Goal: Task Accomplishment & Management: Manage account settings

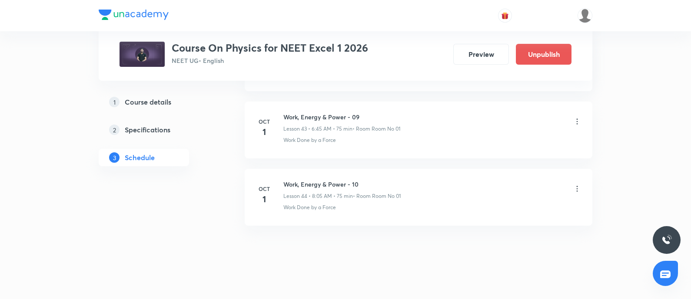
click at [572, 185] on icon at bounding box center [576, 189] width 9 height 9
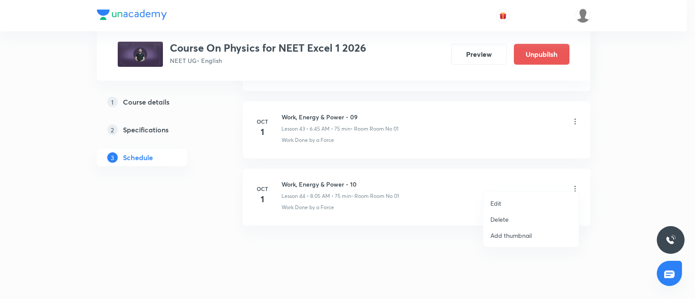
click at [510, 194] on ul "Edit Delete Add thumbnail" at bounding box center [530, 219] width 95 height 55
click at [499, 204] on p "Edit" at bounding box center [495, 203] width 11 height 9
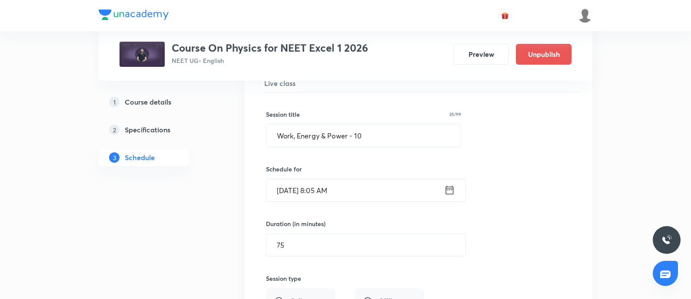
scroll to position [3029, 0]
click at [374, 129] on input "Work, Energy & Power - 10" at bounding box center [363, 137] width 194 height 22
paste input "Circular Motion"
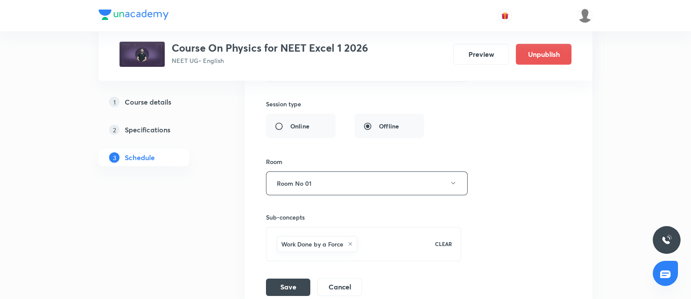
scroll to position [3207, 0]
type input "Circular Motion - 01"
click at [282, 277] on button "Save" at bounding box center [288, 285] width 44 height 17
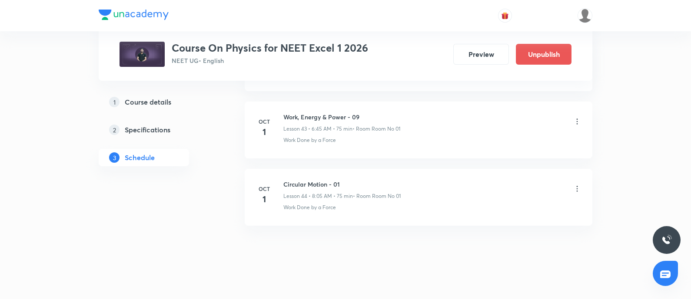
click at [579, 185] on icon at bounding box center [576, 189] width 9 height 9
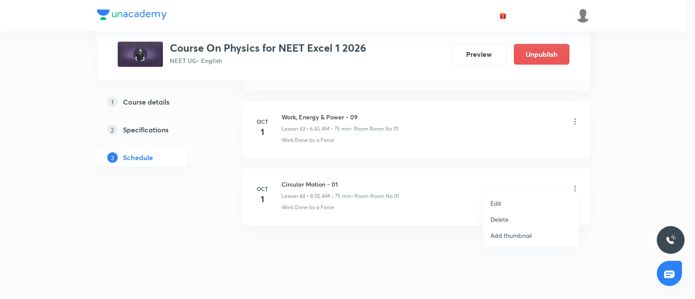
click at [508, 205] on li "Edit" at bounding box center [530, 203] width 95 height 16
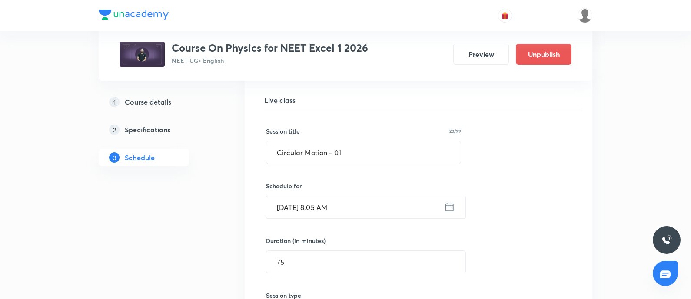
scroll to position [3008, 0]
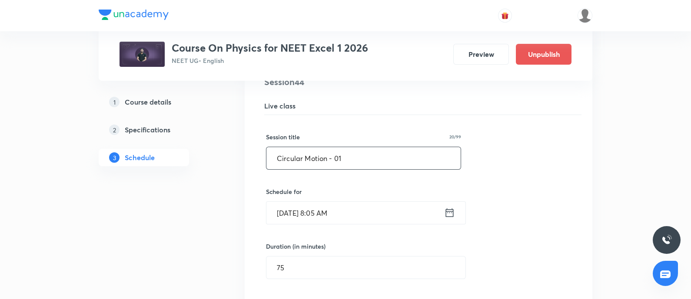
click at [350, 157] on input "Circular Motion - 01" at bounding box center [363, 158] width 194 height 22
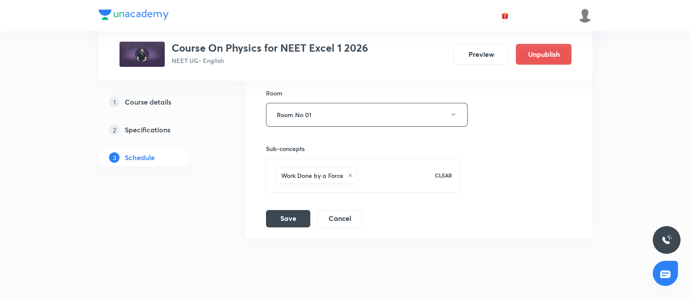
scroll to position [3286, 0]
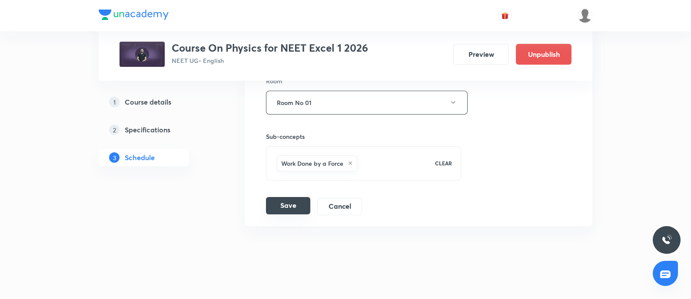
type input "Circular Motion - 02"
click at [293, 197] on button "Save" at bounding box center [288, 205] width 44 height 17
drag, startPoint x: 231, startPoint y: 152, endPoint x: 337, endPoint y: 225, distance: 128.3
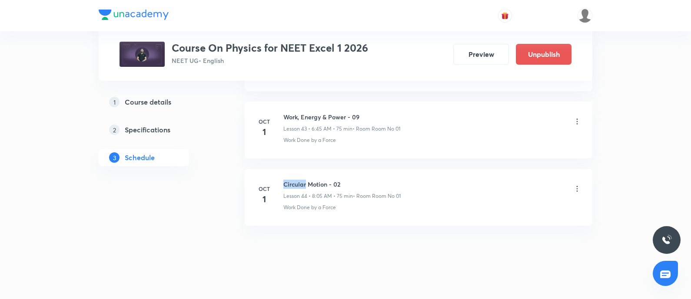
drag, startPoint x: 0, startPoint y: 0, endPoint x: 286, endPoint y: 175, distance: 334.9
click at [286, 180] on h6 "Circular Motion - 02" at bounding box center [341, 184] width 117 height 9
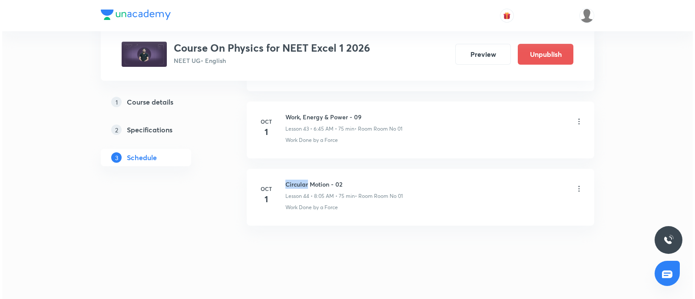
scroll to position [0, 0]
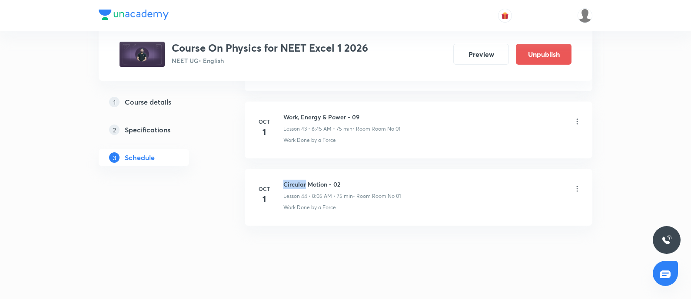
click at [286, 180] on h6 "Circular Motion - 02" at bounding box center [341, 184] width 117 height 9
click at [578, 117] on icon at bounding box center [576, 121] width 9 height 9
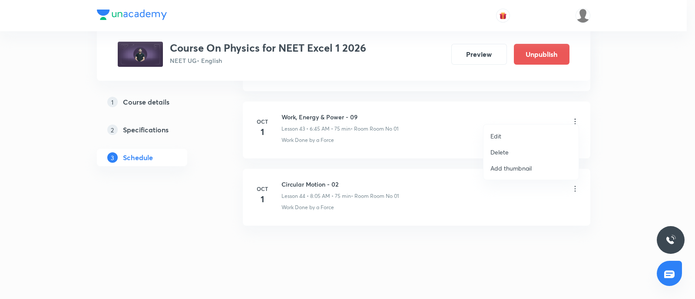
click at [507, 133] on li "Edit" at bounding box center [530, 136] width 95 height 16
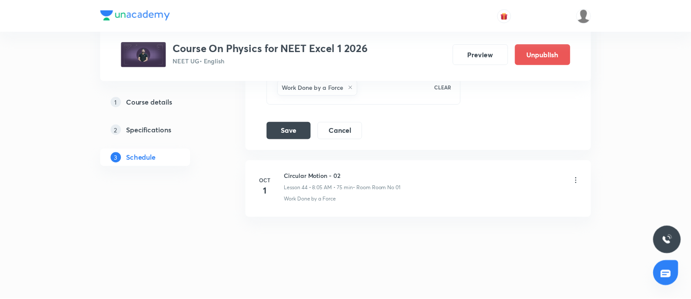
scroll to position [3286, 0]
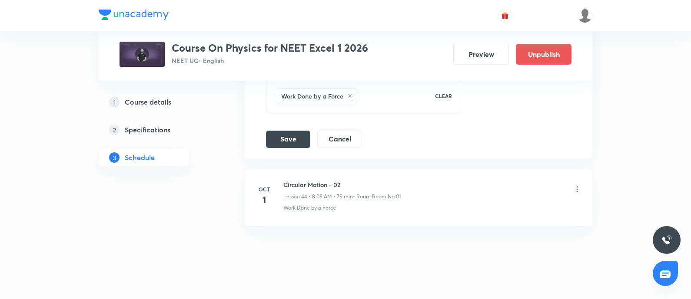
click at [349, 88] on div "Work Done by a Force" at bounding box center [317, 96] width 80 height 16
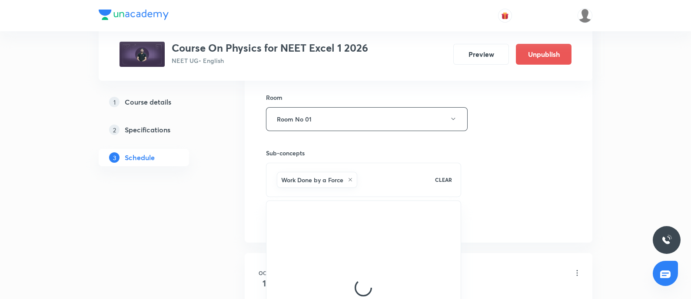
scroll to position [3201, 0]
click at [332, 176] on h6 "Work Done by a Force" at bounding box center [312, 180] width 62 height 9
click at [350, 179] on icon at bounding box center [349, 180] width 3 height 3
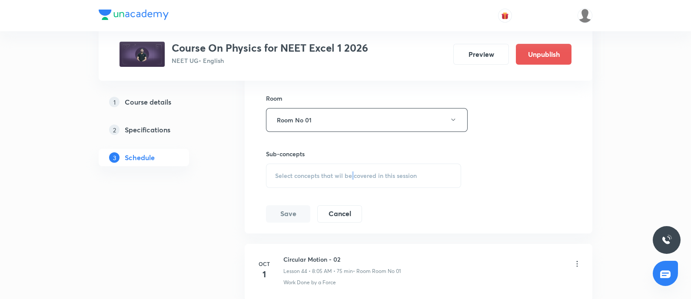
click at [350, 172] on div "Select concepts that wil be covered in this session" at bounding box center [363, 176] width 195 height 24
click at [322, 172] on span "Select concepts that wil be covered in this session" at bounding box center [346, 175] width 142 height 7
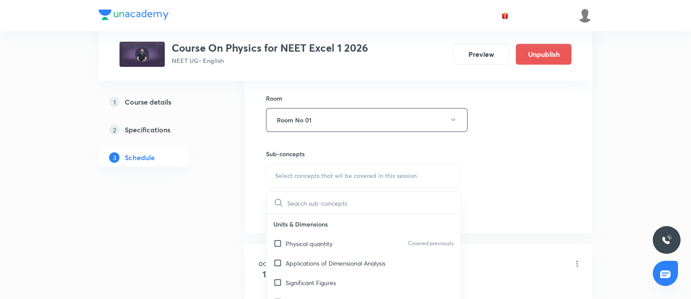
click at [304, 192] on input "text" at bounding box center [373, 203] width 173 height 22
paste input "Circular Motion - 02"
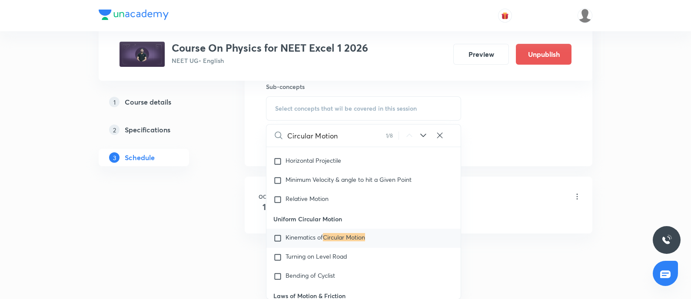
scroll to position [1561, 0]
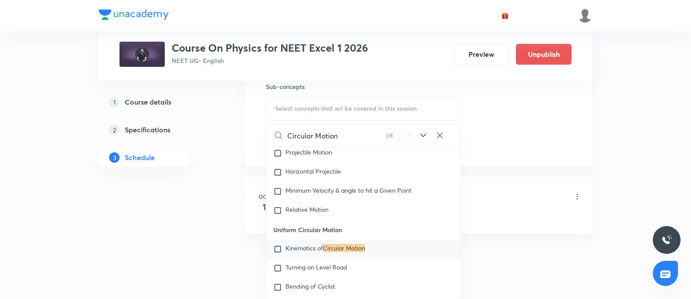
type input "Circular Motion"
click at [277, 253] on input "checkbox" at bounding box center [279, 249] width 12 height 9
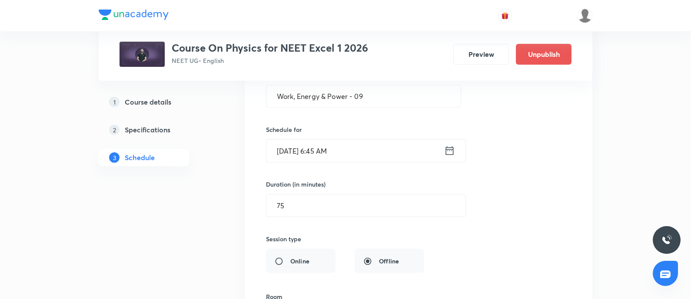
scroll to position [3001, 0]
click at [380, 95] on input "Work, Energy & Power - 09" at bounding box center [363, 98] width 194 height 22
paste input "Circular Motion - 02"
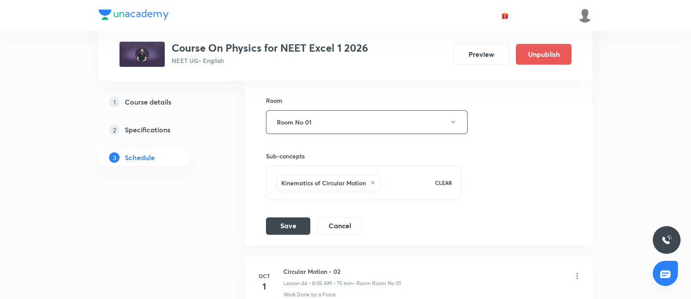
scroll to position [3200, 0]
type input "Circular Motion - 01"
click at [288, 216] on button "Save" at bounding box center [288, 224] width 44 height 17
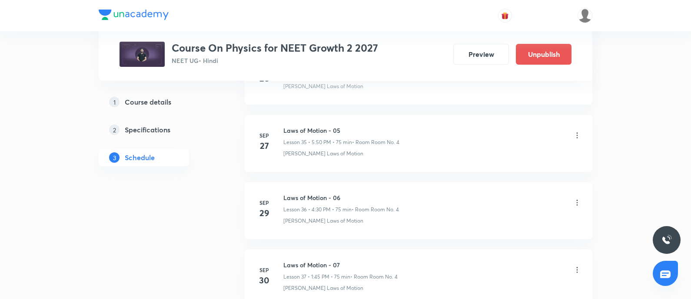
scroll to position [2881, 0]
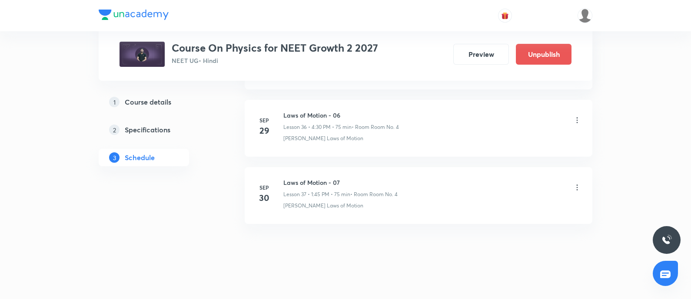
click at [284, 178] on h6 "Laws of Motion - 07" at bounding box center [340, 182] width 114 height 9
copy h6 "Laws of Motion - 07"
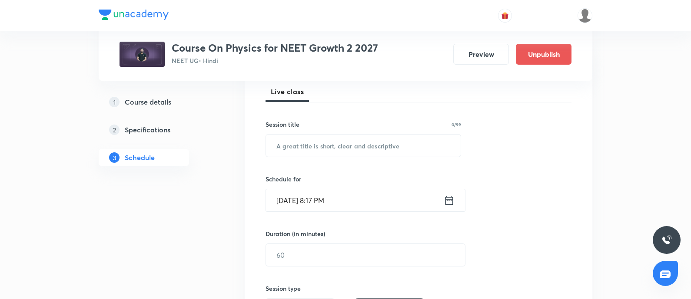
scroll to position [128, 0]
click at [324, 145] on input "text" at bounding box center [363, 144] width 195 height 22
paste input "Laws of Motion - 07"
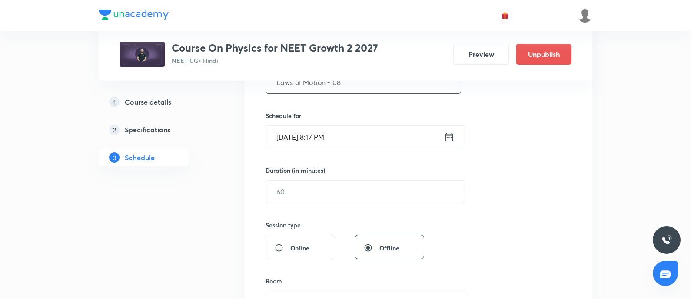
scroll to position [191, 0]
type input "Laws of Motion - 08"
click at [367, 140] on input "Sep 30, 2025, 8:17 PM" at bounding box center [355, 136] width 178 height 22
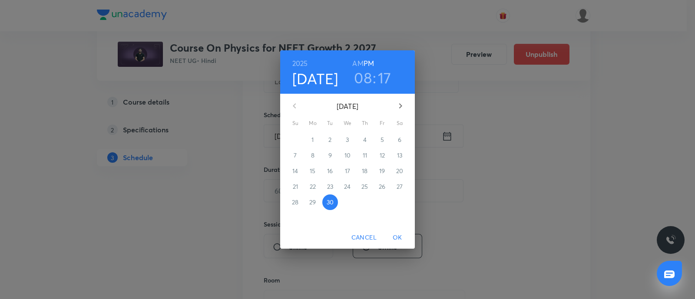
click at [402, 102] on icon "button" at bounding box center [400, 106] width 10 height 10
click at [348, 139] on p "1" at bounding box center [347, 140] width 2 height 9
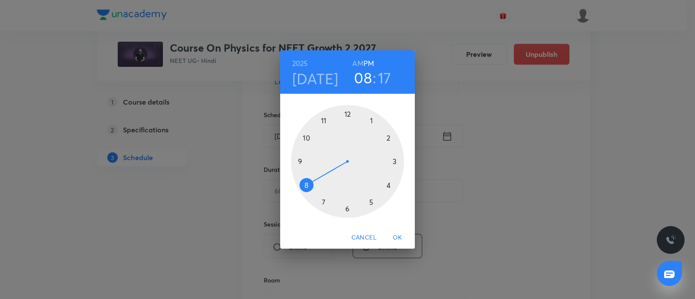
click at [370, 122] on div at bounding box center [347, 161] width 113 height 113
click at [302, 162] on div at bounding box center [347, 161] width 113 height 113
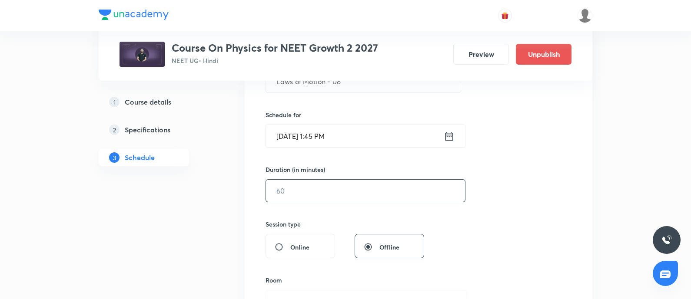
click at [297, 198] on input "text" at bounding box center [365, 191] width 199 height 22
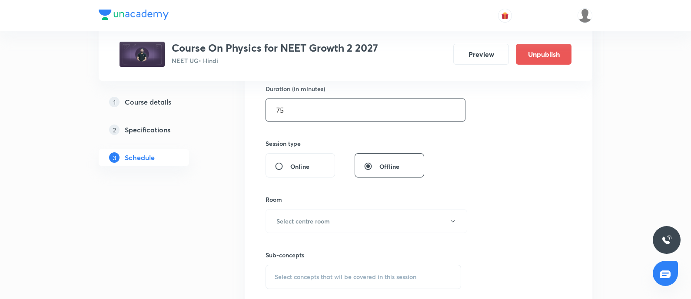
scroll to position [284, 0]
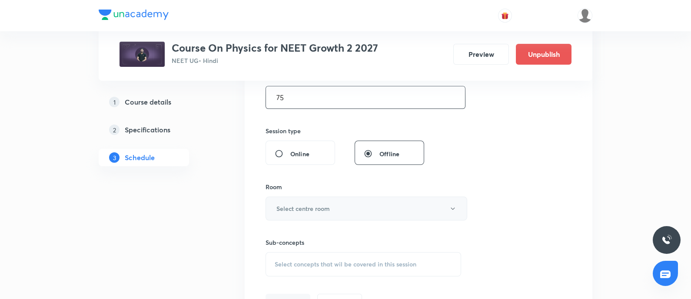
type input "75"
click at [308, 214] on button "Select centre room" at bounding box center [366, 209] width 202 height 24
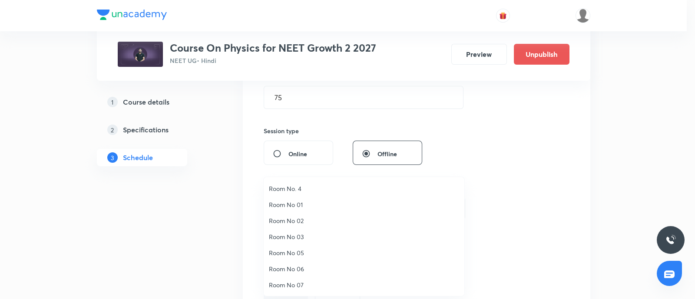
click at [300, 191] on span "Room No. 4" at bounding box center [364, 188] width 190 height 9
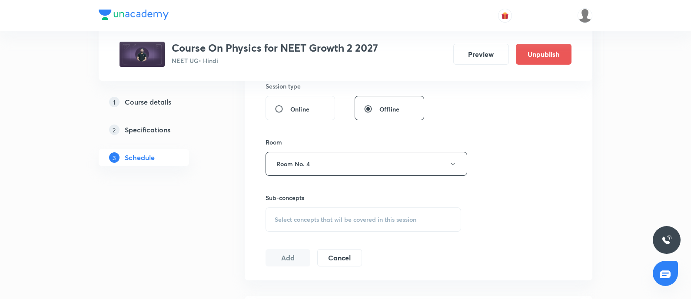
scroll to position [359, 0]
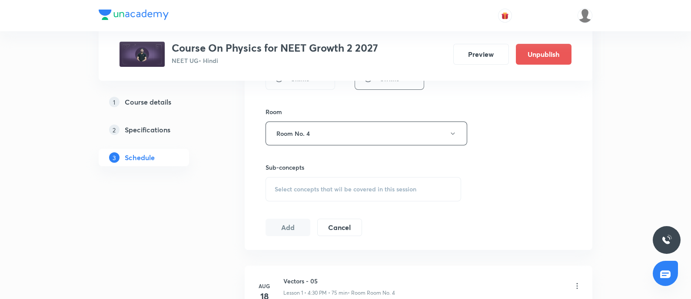
click at [305, 190] on span "Select concepts that wil be covered in this session" at bounding box center [345, 189] width 142 height 7
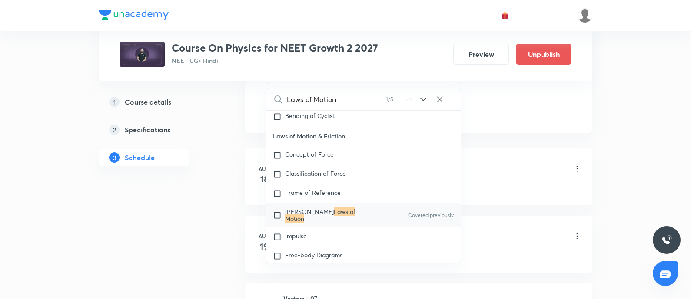
scroll to position [479, 0]
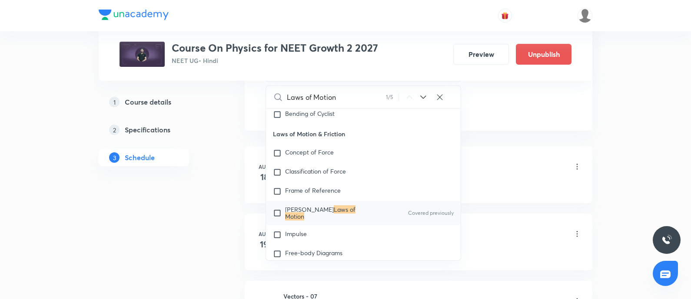
type input "Laws of Motion"
click at [307, 212] on div "Newton's Laws of Motion Covered previously" at bounding box center [363, 213] width 195 height 24
checkbox input "true"
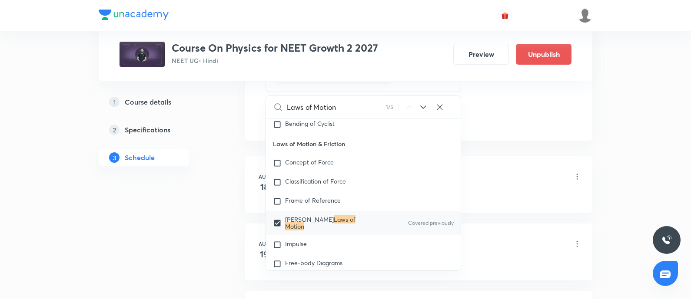
click at [491, 180] on div "Vectors - 05 Lesson 1 • 4:30 PM • 75 min • Room Room No. 4" at bounding box center [432, 177] width 298 height 20
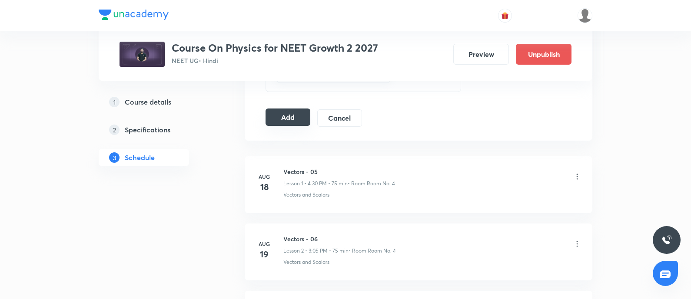
click at [290, 117] on button "Add" at bounding box center [287, 117] width 45 height 17
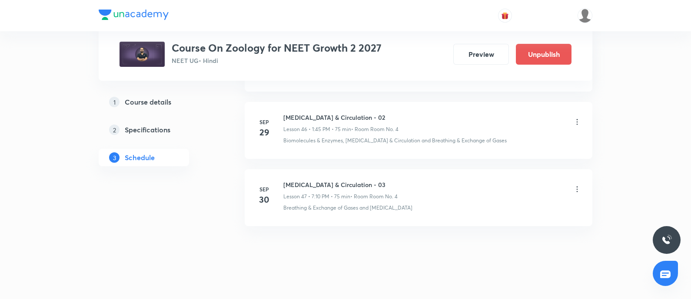
scroll to position [3553, 0]
click at [289, 180] on h6 "[MEDICAL_DATA] & Circulation - 03" at bounding box center [340, 184] width 114 height 9
click at [289, 180] on h6 "Body Fluids & Circulation - 03" at bounding box center [340, 184] width 114 height 9
copy h6 "Body Fluids & Circulation - 03"
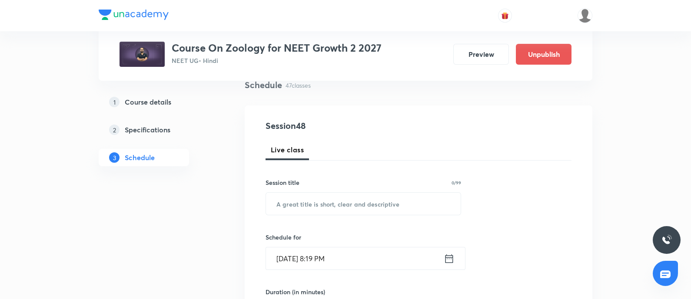
scroll to position [74, 0]
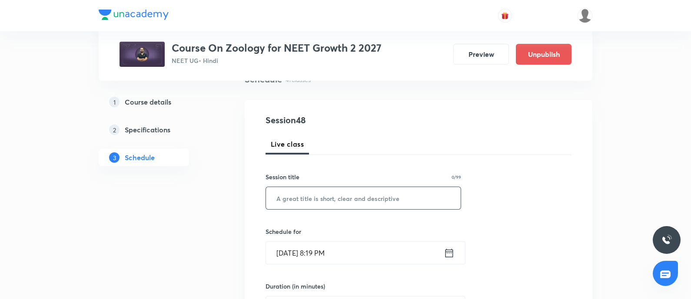
click at [314, 204] on input "text" at bounding box center [363, 198] width 195 height 22
paste input "Body Fluids & Circulation - 03"
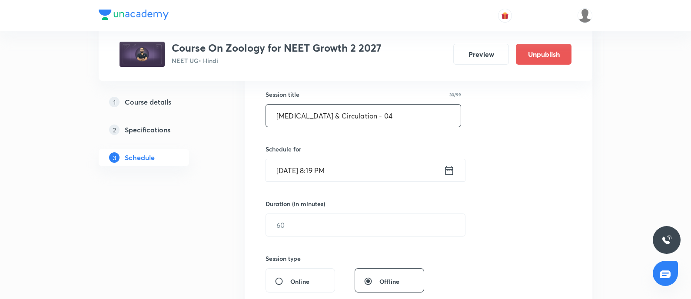
scroll to position [157, 0]
type input "Body Fluids & Circulation - 04"
click at [363, 167] on input "Sep 30, 2025, 8:19 PM" at bounding box center [355, 170] width 178 height 22
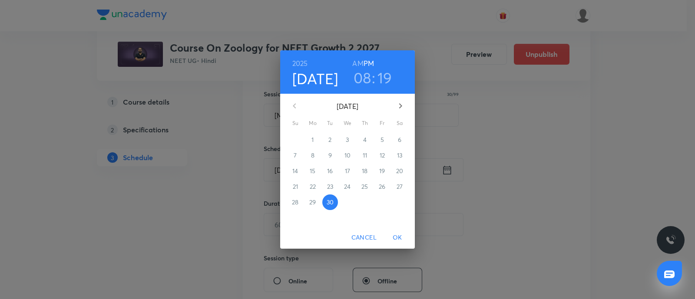
click at [394, 103] on button "button" at bounding box center [400, 106] width 21 height 21
click at [348, 141] on p "1" at bounding box center [347, 140] width 2 height 9
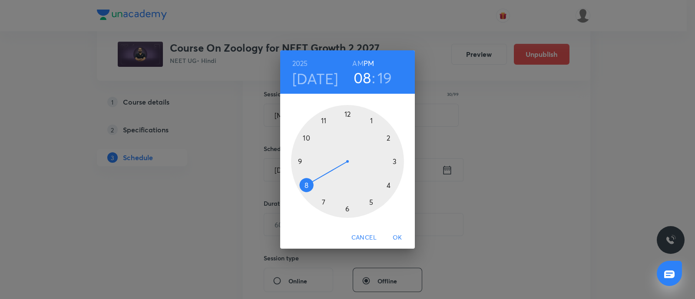
click at [395, 162] on div at bounding box center [347, 161] width 113 height 113
click at [370, 120] on div at bounding box center [347, 161] width 113 height 113
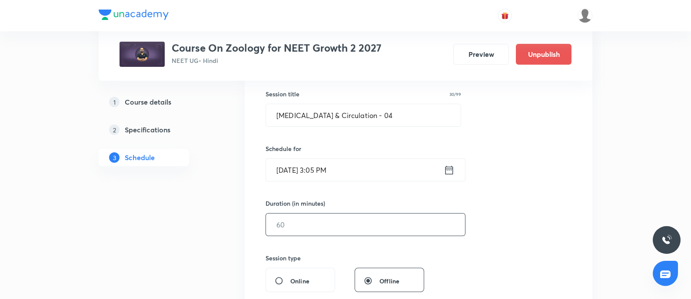
click at [303, 227] on input "text" at bounding box center [365, 225] width 199 height 22
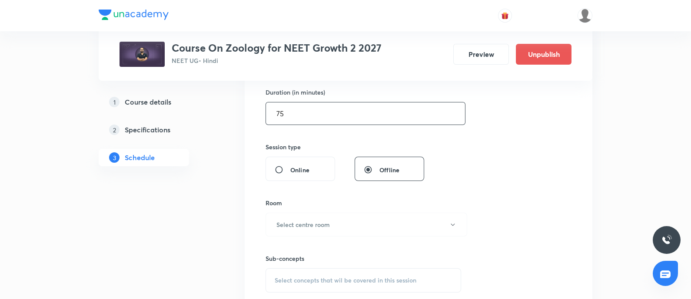
scroll to position [275, 0]
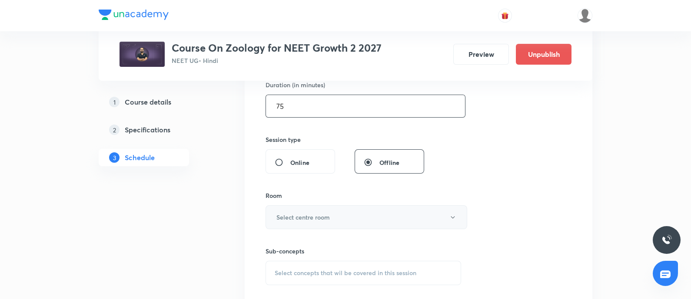
type input "75"
click at [315, 216] on h6 "Select centre room" at bounding box center [302, 217] width 53 height 9
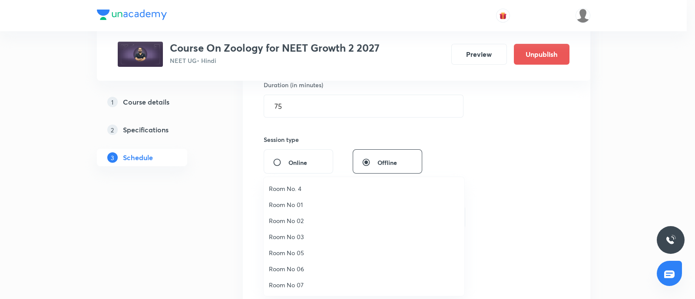
click at [296, 185] on span "Room No. 4" at bounding box center [364, 188] width 190 height 9
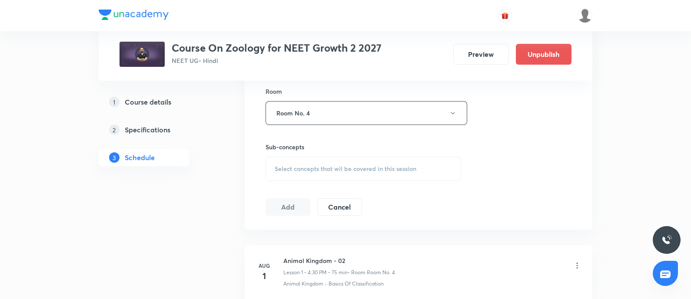
scroll to position [382, 0]
click at [305, 173] on div "Select concepts that wil be covered in this session" at bounding box center [362, 167] width 195 height 24
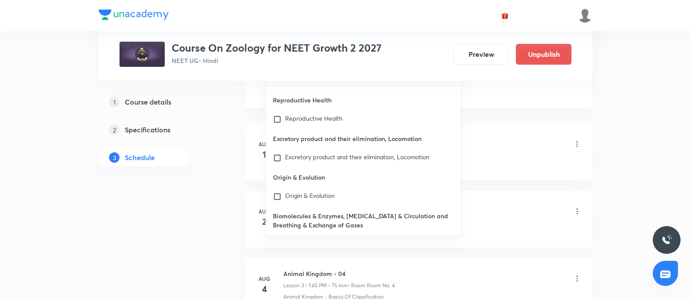
scroll to position [503, 0]
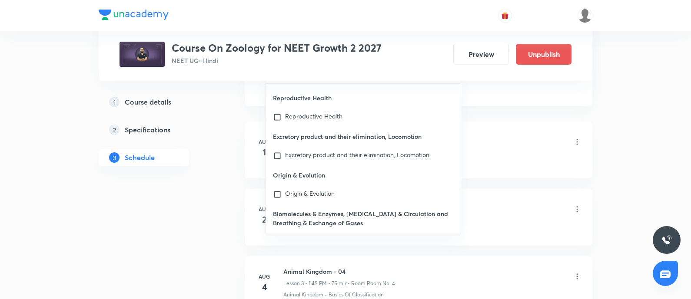
type input "Body Fluids & Circulation"
click at [305, 244] on mark "Body Fluids & Circulation" at bounding box center [311, 251] width 53 height 15
checkbox input "true"
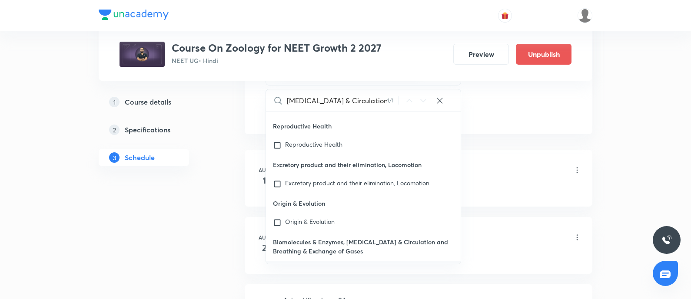
click at [491, 177] on div "Animal Kingdom - 02 Lesson 1 • 4:30 PM • 75 min • Room Room No. 4" at bounding box center [432, 171] width 298 height 20
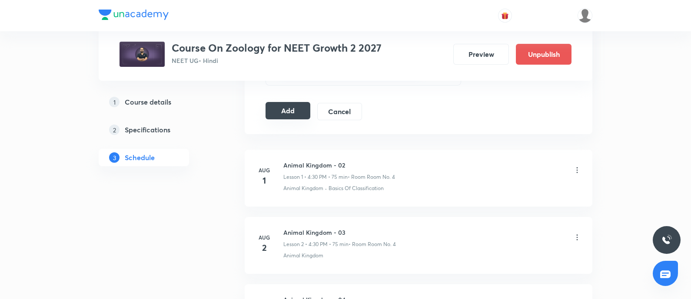
click at [289, 110] on button "Add" at bounding box center [287, 110] width 45 height 17
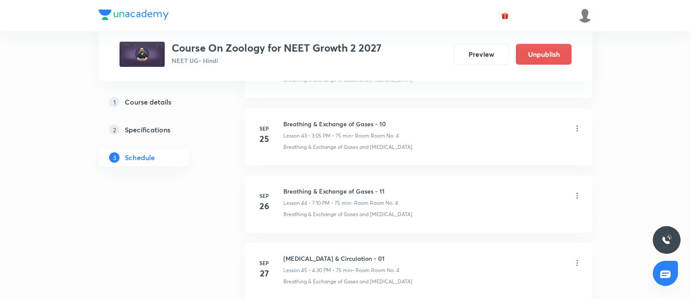
scroll to position [3155, 0]
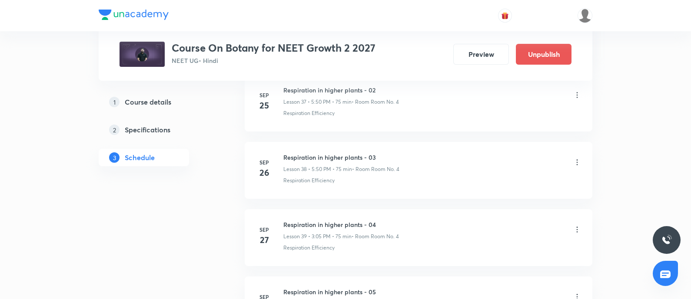
scroll to position [3150, 0]
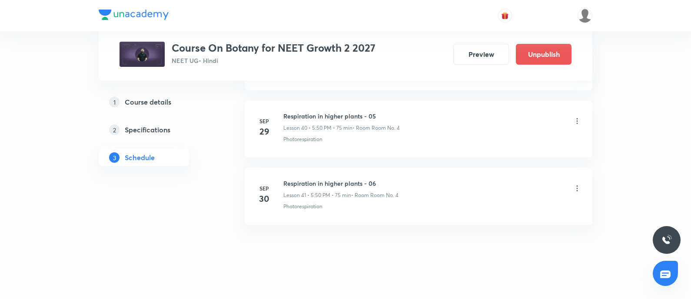
click at [284, 179] on h6 "Respiration in higher plants - 06" at bounding box center [340, 183] width 115 height 9
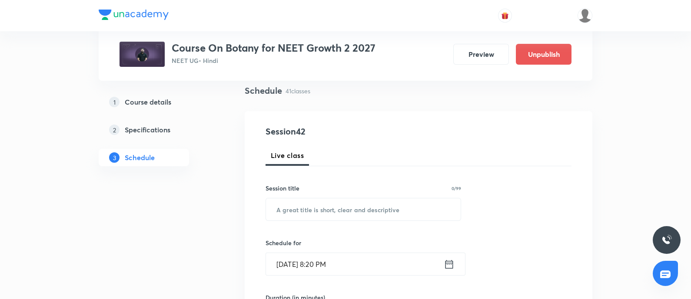
scroll to position [69, 0]
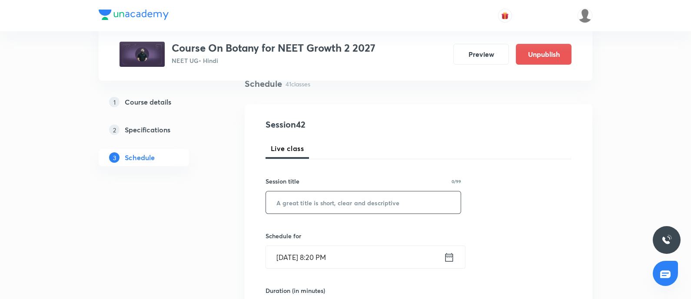
click at [304, 198] on input "text" at bounding box center [363, 203] width 195 height 22
paste input "Respiration in higher plants - 06"
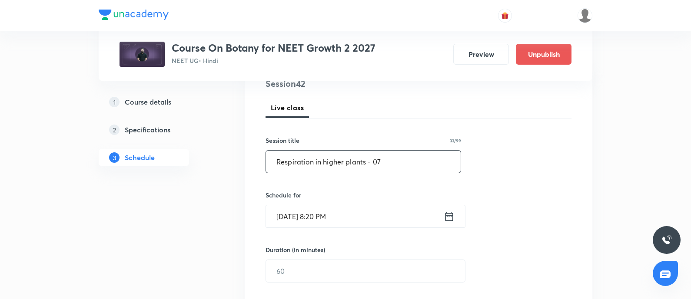
scroll to position [116, 0]
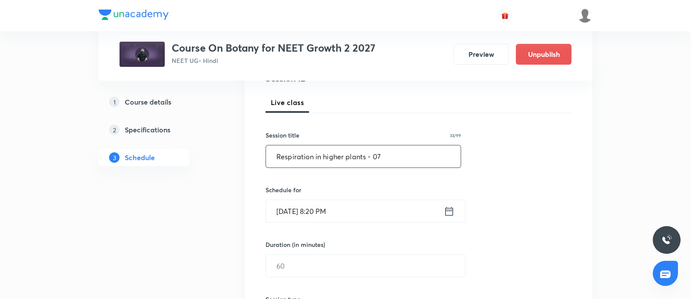
type input "Respiration in higher plants - 07"
click at [360, 212] on input "Sep 30, 2025, 8:20 PM" at bounding box center [355, 211] width 178 height 22
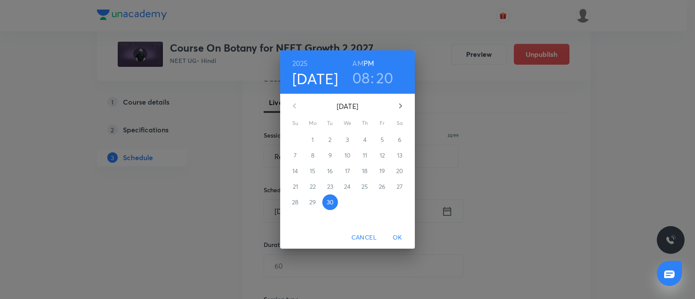
click at [392, 99] on button "button" at bounding box center [400, 106] width 21 height 21
click at [349, 141] on span "1" at bounding box center [348, 140] width 16 height 9
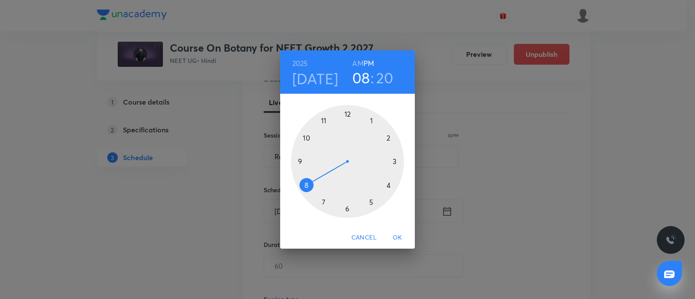
click at [388, 185] on div at bounding box center [347, 161] width 113 height 113
click at [347, 208] on div at bounding box center [347, 161] width 113 height 113
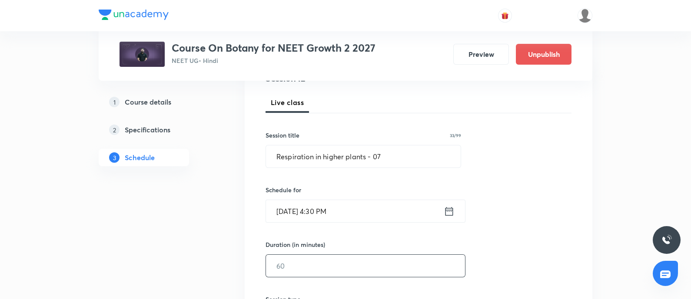
click at [311, 261] on input "text" at bounding box center [365, 266] width 199 height 22
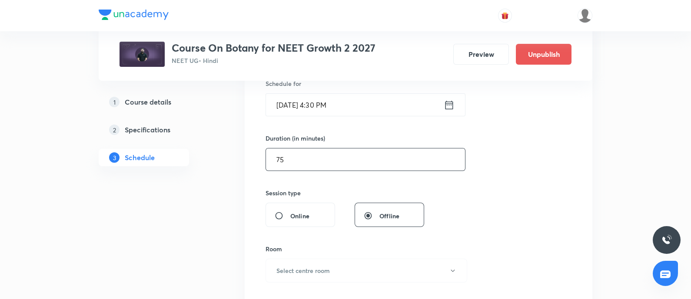
scroll to position [224, 0]
type input "75"
click at [311, 261] on button "Select centre room" at bounding box center [366, 269] width 202 height 24
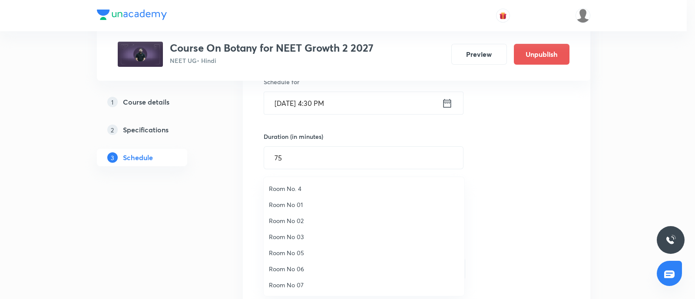
click at [294, 187] on span "Room No. 4" at bounding box center [364, 188] width 190 height 9
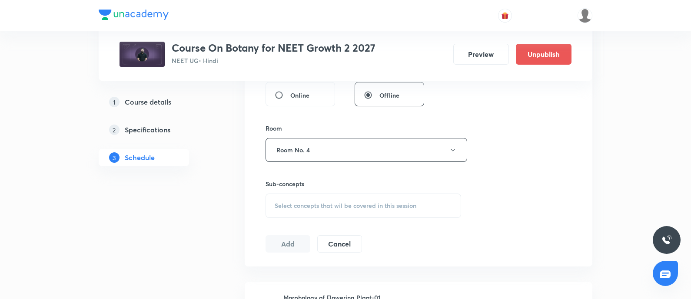
scroll to position [348, 0]
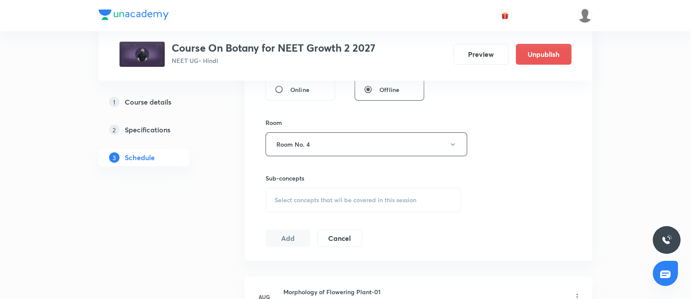
click at [294, 188] on div "Select concepts that wil be covered in this session" at bounding box center [362, 200] width 195 height 24
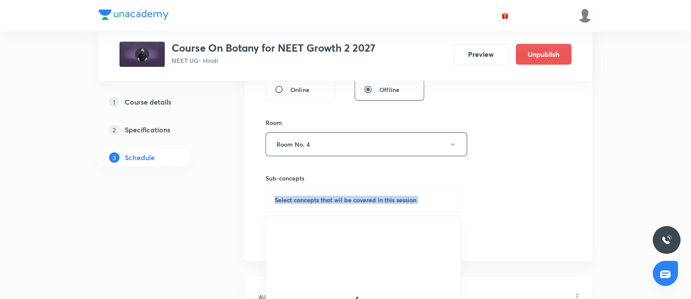
click at [294, 188] on div "Select concepts that wil be covered in this session" at bounding box center [362, 200] width 195 height 24
click at [302, 202] on span "Select concepts that wil be covered in this session" at bounding box center [345, 200] width 142 height 7
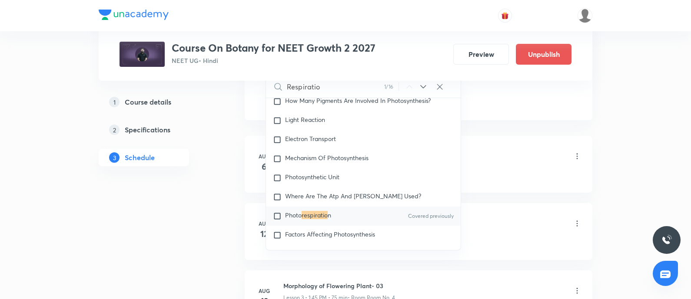
scroll to position [2628, 0]
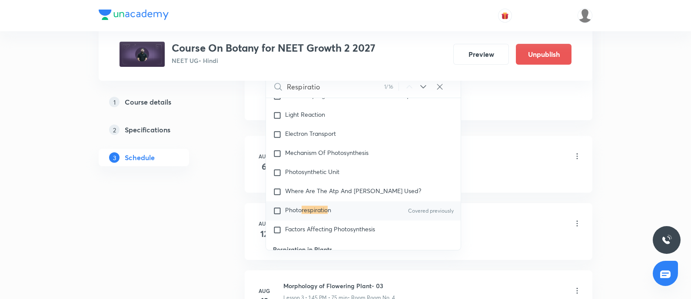
type input "Respiratio"
click at [306, 213] on p "Photo respiratio n" at bounding box center [308, 211] width 46 height 9
checkbox input "true"
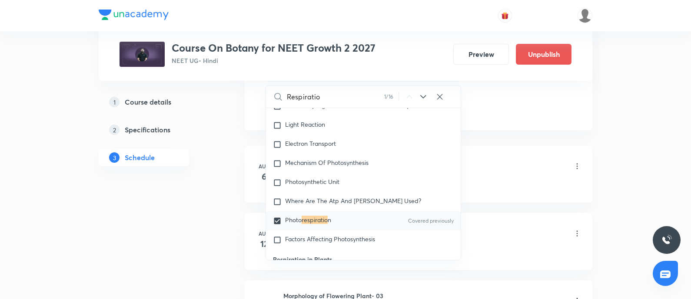
click at [502, 183] on div "Morphology of Flowering Plant" at bounding box center [432, 185] width 298 height 8
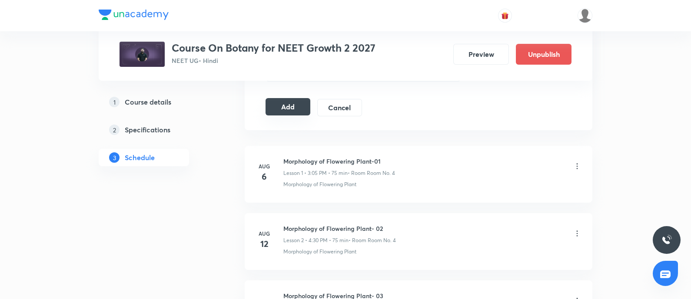
click at [296, 108] on button "Add" at bounding box center [287, 106] width 45 height 17
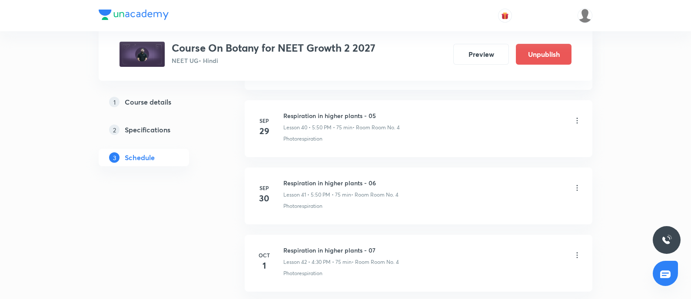
scroll to position [2818, 0]
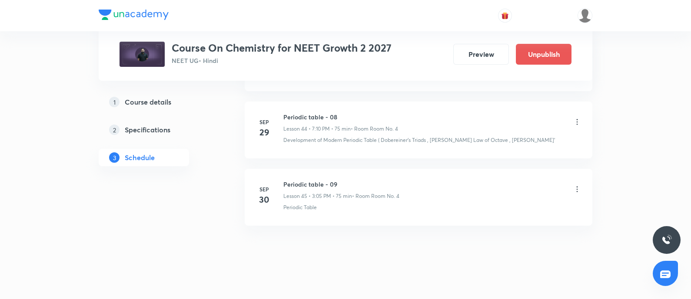
click at [286, 180] on h6 "Periodic table - 09" at bounding box center [341, 184] width 116 height 9
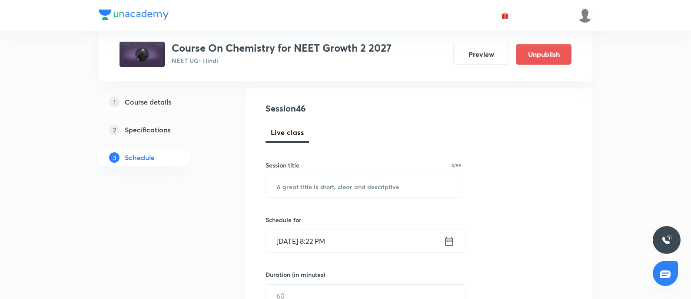
scroll to position [86, 0]
click at [300, 185] on input "text" at bounding box center [363, 186] width 195 height 22
paste input "Periodic table - 09"
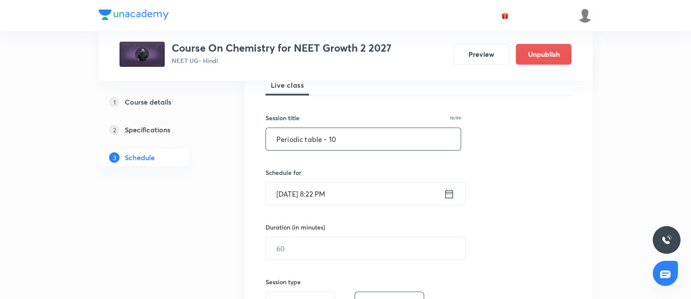
scroll to position [133, 0]
type input "Periodic table - 10"
click at [373, 196] on input "[DATE] 8:22 PM" at bounding box center [355, 193] width 178 height 22
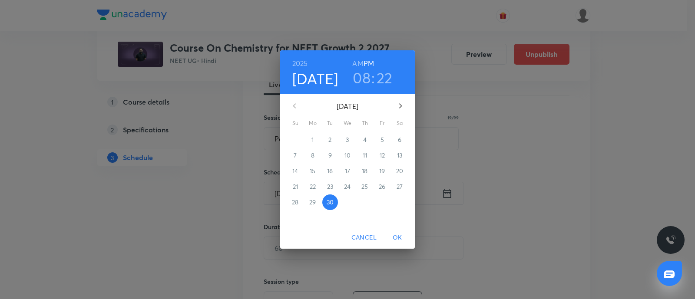
click at [402, 105] on icon "button" at bounding box center [400, 106] width 10 height 10
click at [347, 139] on p "1" at bounding box center [347, 140] width 2 height 9
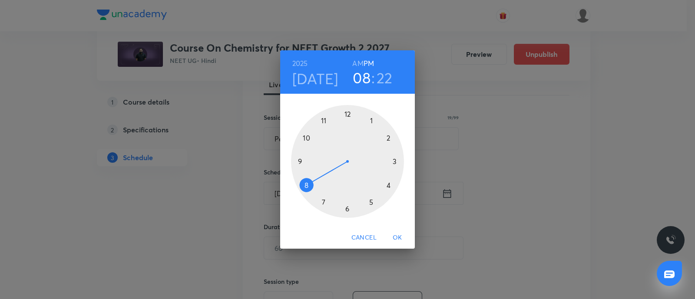
click at [371, 203] on div at bounding box center [347, 161] width 113 height 113
click at [306, 139] on div at bounding box center [347, 161] width 113 height 113
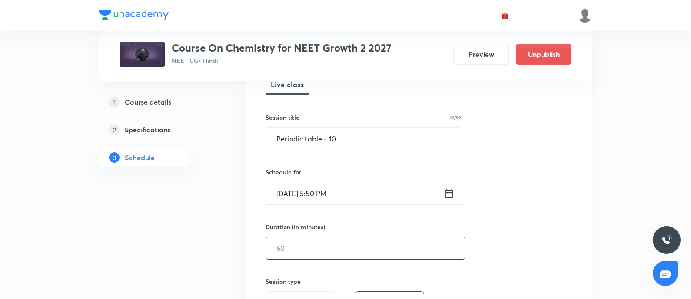
click at [304, 251] on input "text" at bounding box center [365, 248] width 199 height 22
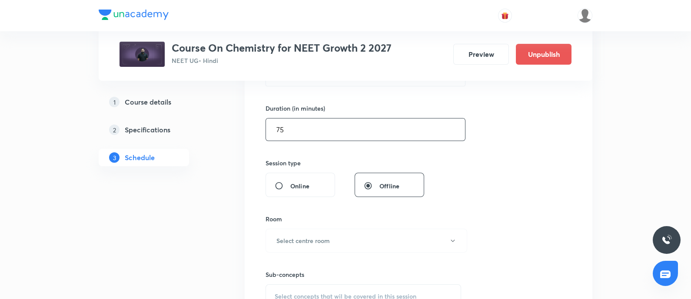
scroll to position [253, 0]
type input "75"
click at [304, 252] on div "Sub-concepts Select concepts that wil be covered in this session" at bounding box center [362, 280] width 195 height 56
click at [308, 242] on h6 "Select centre room" at bounding box center [302, 239] width 53 height 9
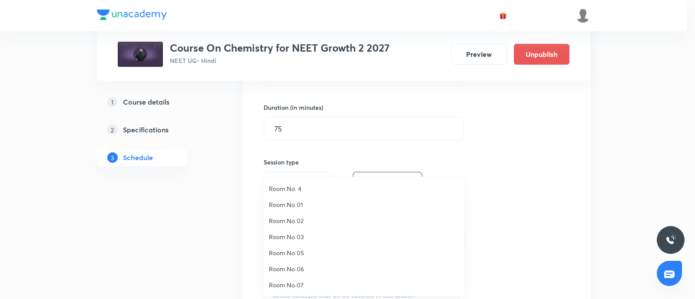
click at [295, 189] on span "Room No. 4" at bounding box center [364, 188] width 190 height 9
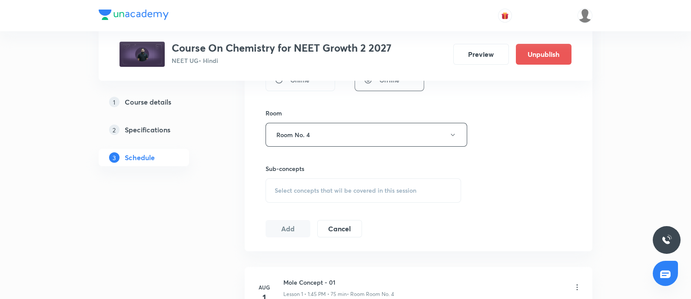
scroll to position [359, 0]
click at [295, 189] on span "Select concepts that wil be covered in this session" at bounding box center [345, 189] width 142 height 7
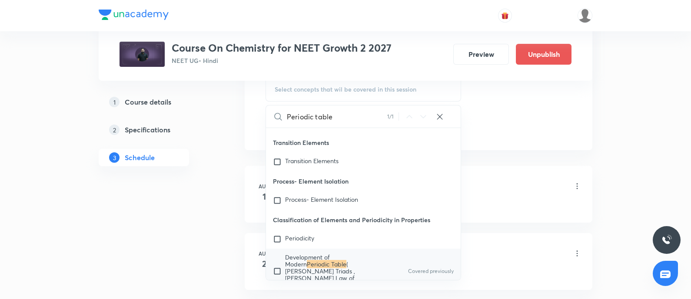
scroll to position [5116, 0]
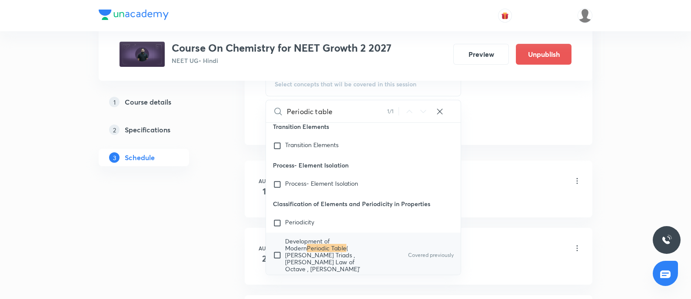
type input "Periodic table"
click at [307, 244] on mark "Periodic Table" at bounding box center [327, 248] width 40 height 8
checkbox input "true"
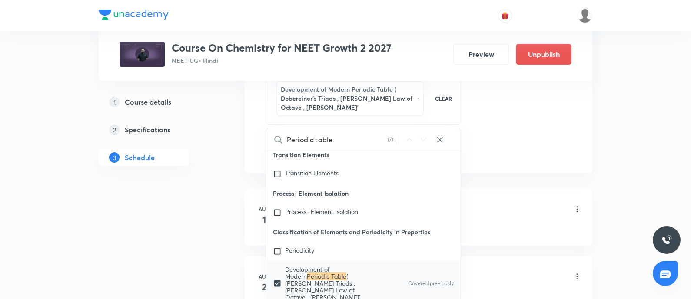
click at [497, 208] on div "Mole Concept - 01 Lesson 1 • 1:45 PM • 75 min • Room Room No. 4" at bounding box center [432, 210] width 298 height 20
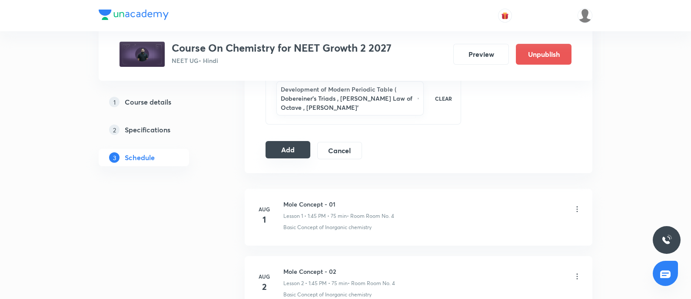
click at [284, 145] on button "Add" at bounding box center [287, 149] width 45 height 17
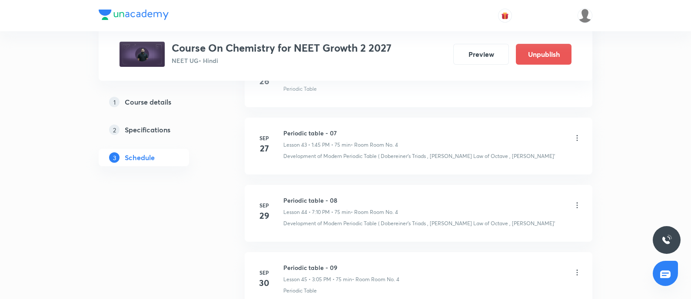
scroll to position [3087, 0]
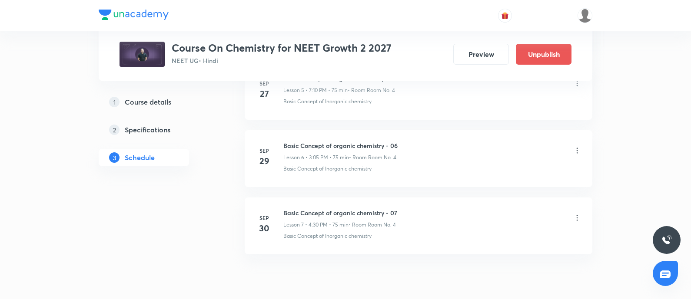
scroll to position [866, 0]
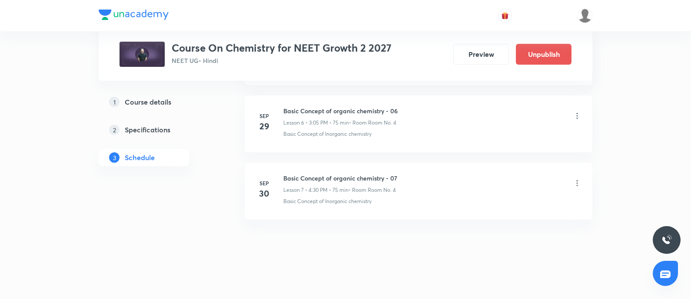
click at [285, 179] on h6 "Basic Concept of organic chemistry - 07" at bounding box center [340, 178] width 114 height 9
copy h6 "Basic Concept of organic chemistry - 07"
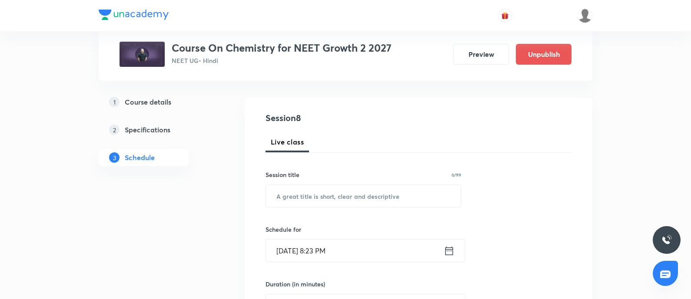
scroll to position [83, 0]
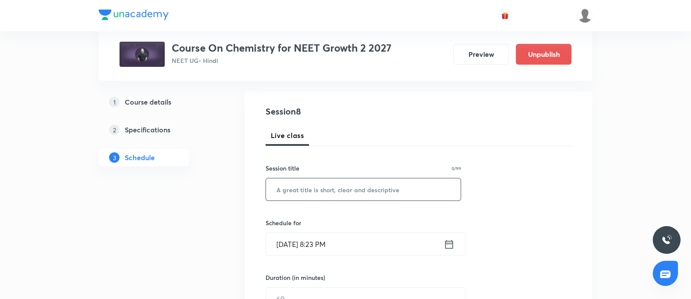
click at [307, 188] on input "text" at bounding box center [363, 190] width 195 height 22
paste input "Basic Concept of organic chemistry - 07"
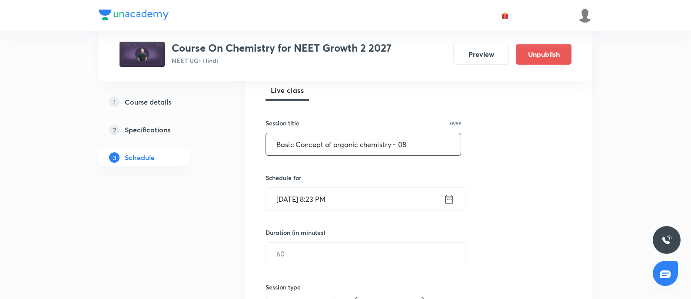
scroll to position [130, 0]
type input "Basic Concept of organic chemistry - 08"
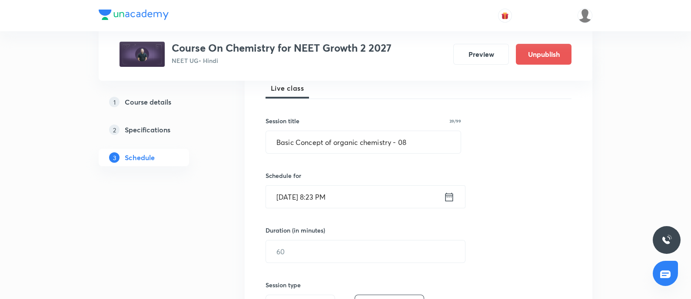
click at [350, 196] on input "[DATE] 8:23 PM" at bounding box center [355, 197] width 178 height 22
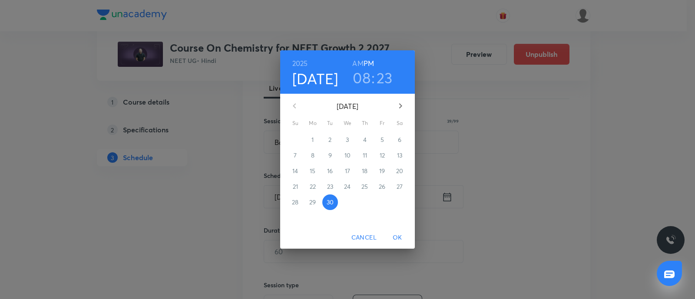
click at [397, 105] on icon "button" at bounding box center [400, 106] width 10 height 10
click at [343, 139] on span "1" at bounding box center [348, 140] width 16 height 9
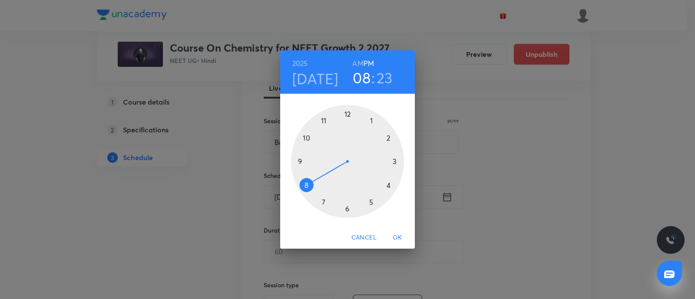
click at [323, 202] on div at bounding box center [347, 161] width 113 height 113
click at [385, 139] on div at bounding box center [347, 161] width 113 height 113
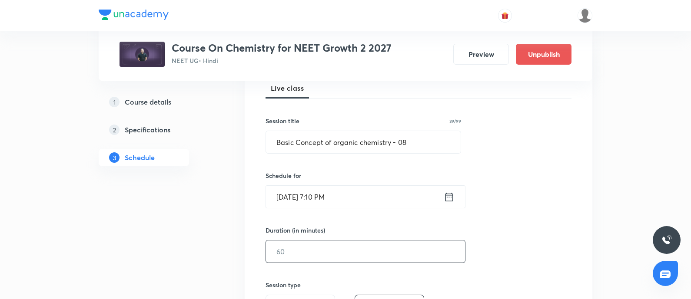
click at [301, 244] on input "text" at bounding box center [365, 252] width 199 height 22
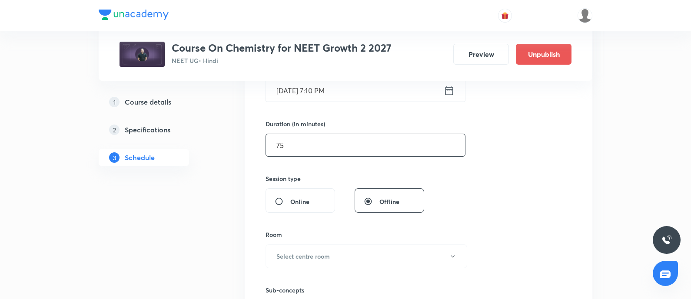
scroll to position [238, 0]
type input "75"
click at [301, 244] on button "Select centre room" at bounding box center [366, 254] width 202 height 24
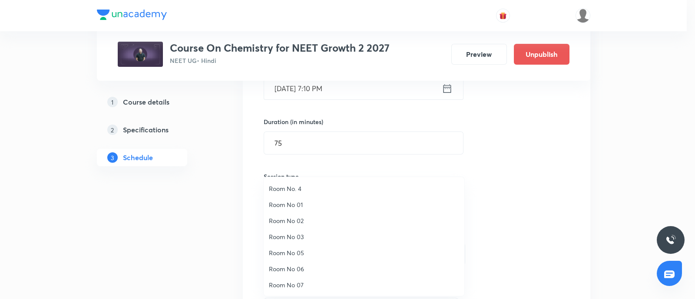
click at [303, 192] on span "Room No. 4" at bounding box center [364, 188] width 190 height 9
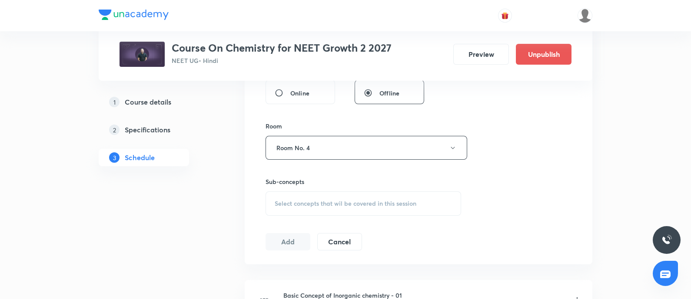
scroll to position [346, 0]
click at [303, 192] on div "Select concepts that wil be covered in this session" at bounding box center [362, 202] width 195 height 24
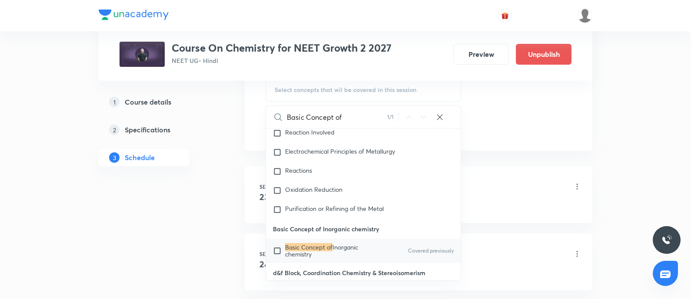
scroll to position [459, 0]
type input "Basic Concept of"
click at [298, 243] on span "Inorganic chemistry" at bounding box center [321, 250] width 73 height 15
checkbox input "true"
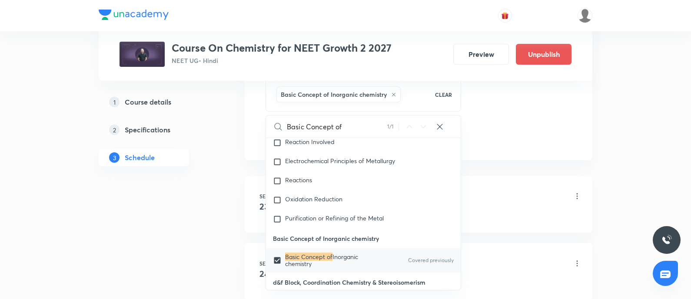
click at [506, 202] on div "Basic Concept of Inorganic chemistry - 01 Lesson 1 • 3:05 PM • 75 min • Room Ro…" at bounding box center [432, 197] width 298 height 20
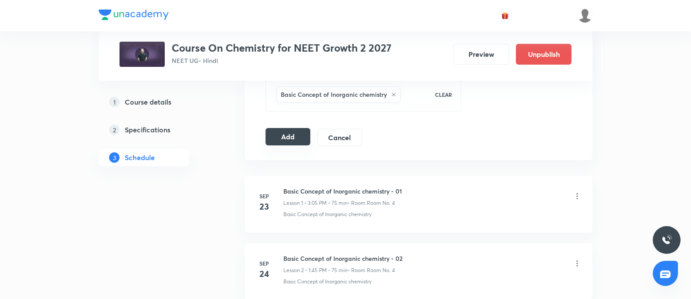
click at [287, 132] on button "Add" at bounding box center [287, 136] width 45 height 17
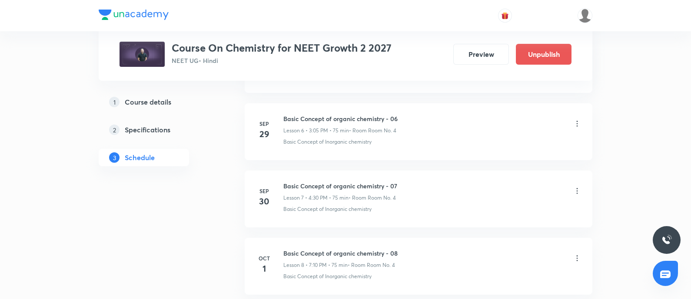
scroll to position [535, 0]
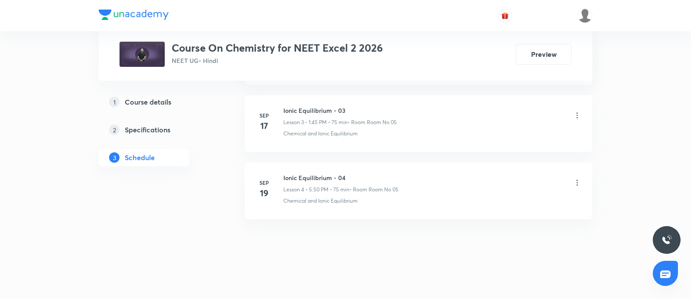
click at [284, 175] on h6 "Ionic Equilibrium - 04" at bounding box center [340, 177] width 115 height 9
copy h6 "Ionic Equilibrium - 04"
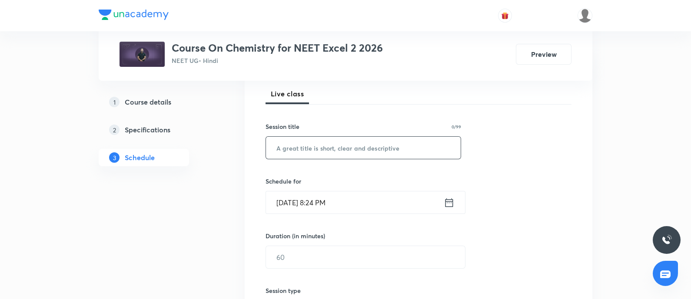
scroll to position [124, 0]
click at [304, 150] on input "text" at bounding box center [363, 148] width 195 height 22
paste input "Ionic Equilibrium - 04"
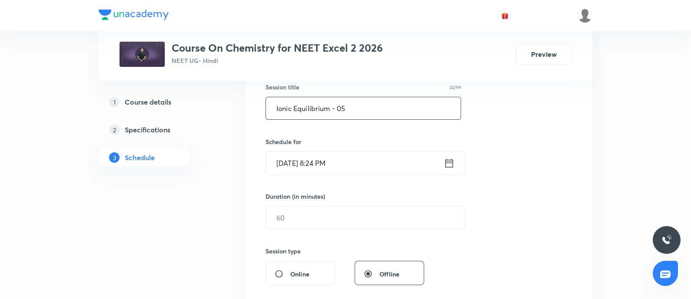
scroll to position [165, 0]
type input "Ionic Equilibrium - 05"
click at [354, 165] on input "[DATE] 8:24 PM" at bounding box center [355, 162] width 178 height 22
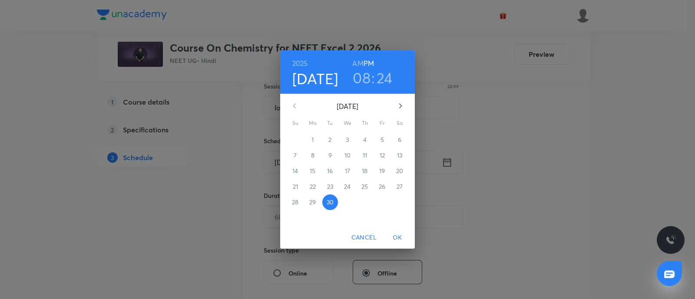
click at [397, 108] on icon "button" at bounding box center [400, 106] width 10 height 10
click at [347, 137] on p "1" at bounding box center [347, 140] width 2 height 9
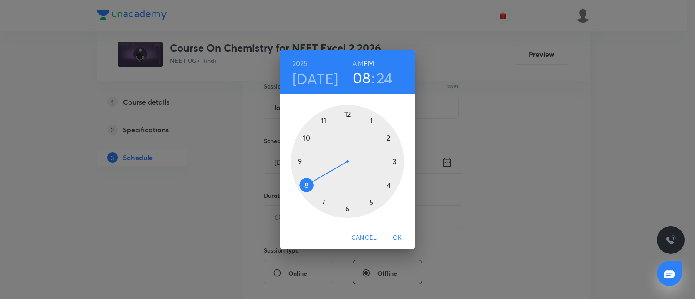
click at [371, 121] on div at bounding box center [347, 161] width 113 height 113
click at [302, 161] on div at bounding box center [347, 161] width 113 height 113
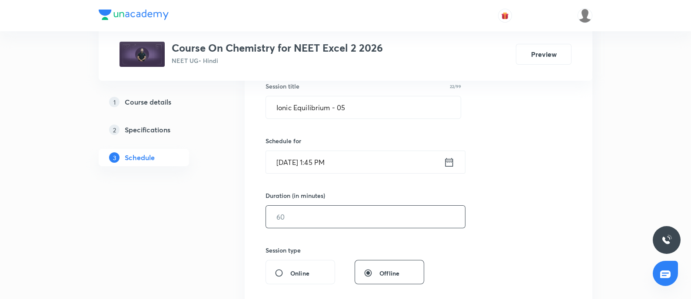
click at [290, 214] on input "text" at bounding box center [365, 217] width 199 height 22
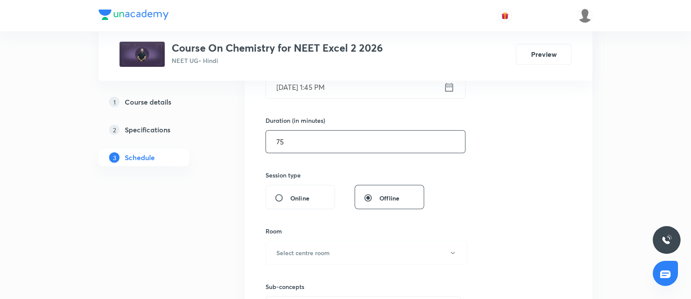
scroll to position [252, 0]
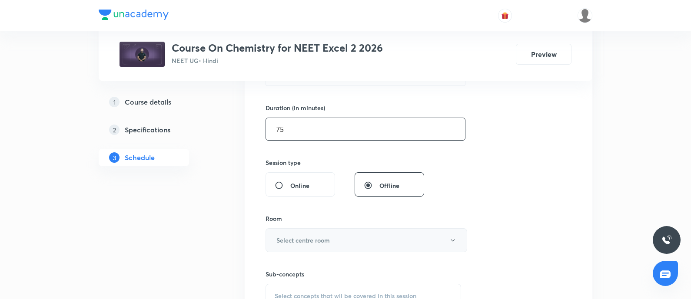
type input "75"
click at [294, 240] on h6 "Select centre room" at bounding box center [302, 240] width 53 height 9
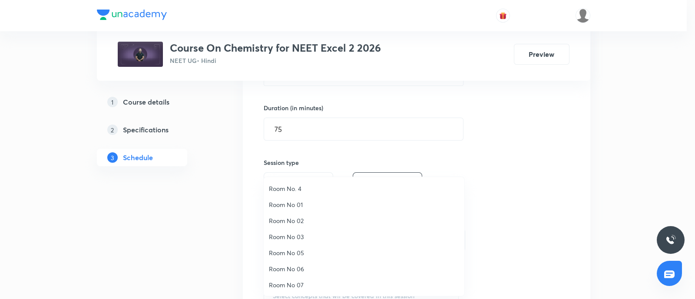
click at [294, 251] on span "Room No 05" at bounding box center [364, 252] width 190 height 9
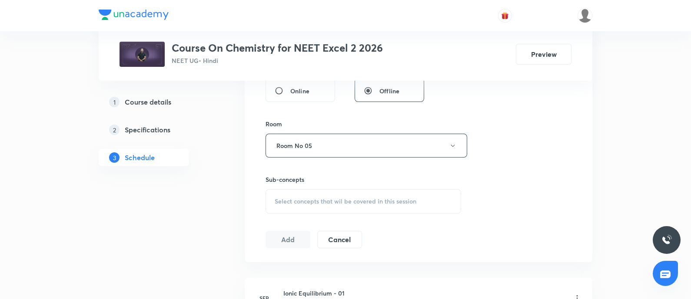
scroll to position [348, 0]
click at [311, 200] on span "Select concepts that wil be covered in this session" at bounding box center [345, 200] width 142 height 7
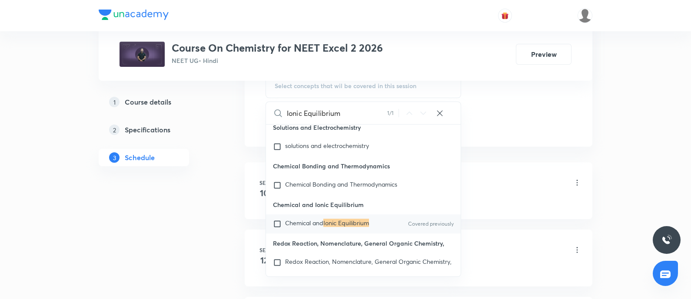
scroll to position [463, 0]
type input "Ionic Equilibrium"
click at [311, 227] on span "Chemical and" at bounding box center [304, 222] width 38 height 8
checkbox input "true"
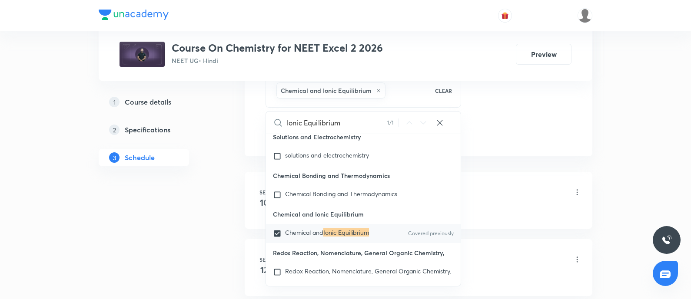
click at [506, 183] on div "Ionic Equilibrium - 01 Lesson 1 • 2:00 PM • 60 min • Room Room No 05" at bounding box center [432, 193] width 298 height 20
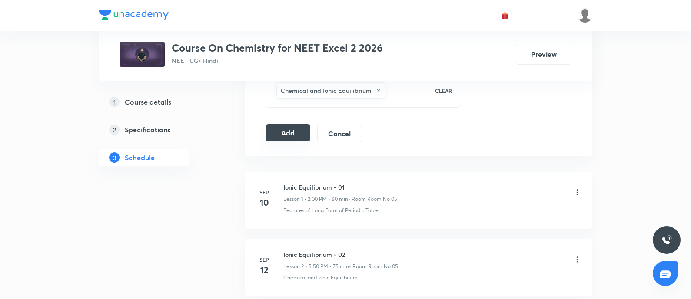
click at [287, 129] on button "Add" at bounding box center [287, 132] width 45 height 17
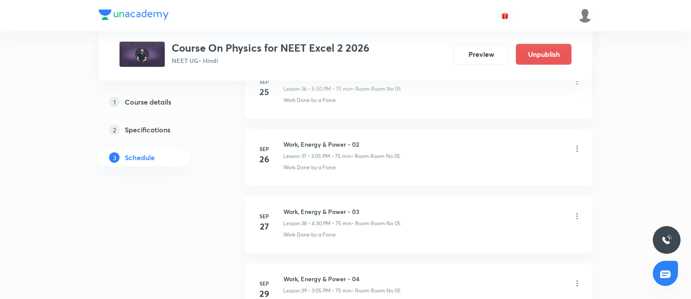
scroll to position [3083, 0]
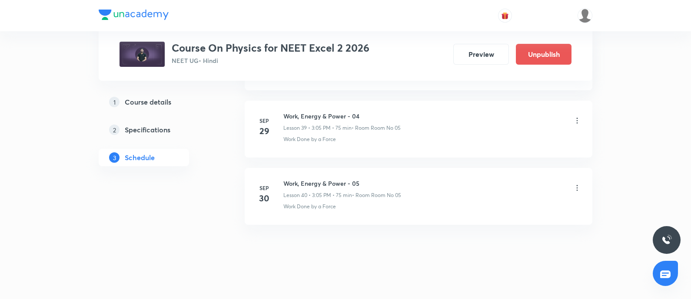
click at [289, 179] on h6 "Work, Energy & Power - 05" at bounding box center [342, 183] width 118 height 9
copy h6 "Work, Energy & Power - 05"
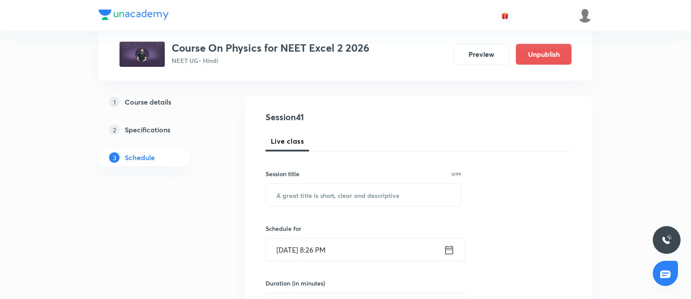
scroll to position [80, 0]
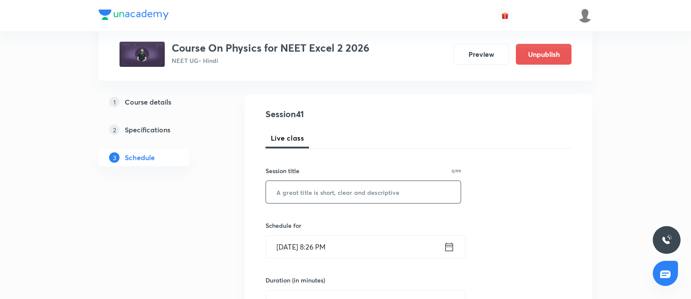
click at [302, 194] on input "text" at bounding box center [363, 192] width 195 height 22
paste input "Work, Energy & Power - 05"
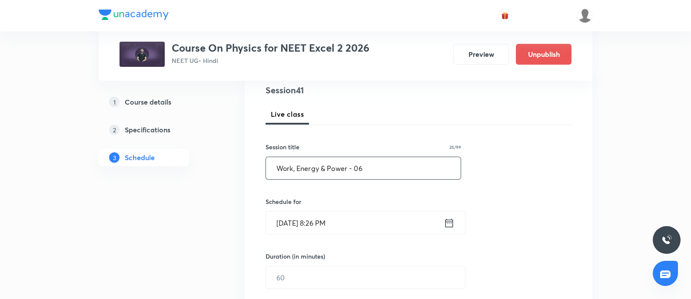
scroll to position [105, 0]
type input "Work, Energy & Power - 06"
click at [356, 215] on input "[DATE] 8:26 PM" at bounding box center [355, 222] width 178 height 22
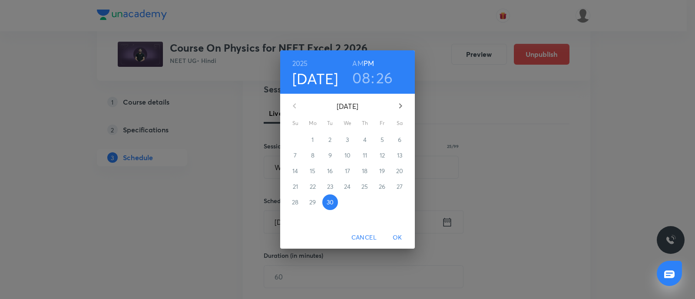
click at [396, 102] on icon "button" at bounding box center [400, 106] width 10 height 10
click at [344, 138] on span "1" at bounding box center [348, 140] width 16 height 9
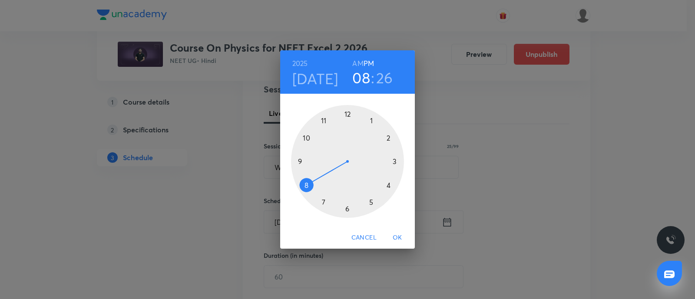
click at [396, 161] on div at bounding box center [347, 161] width 113 height 113
click at [371, 122] on div at bounding box center [347, 161] width 113 height 113
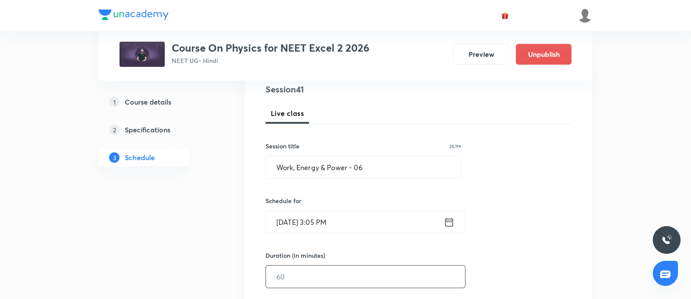
click at [297, 279] on input "text" at bounding box center [365, 277] width 199 height 22
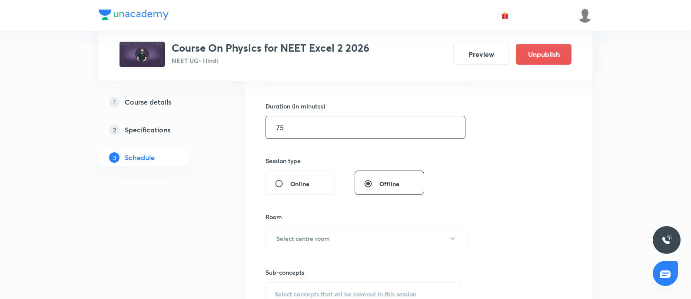
scroll to position [268, 0]
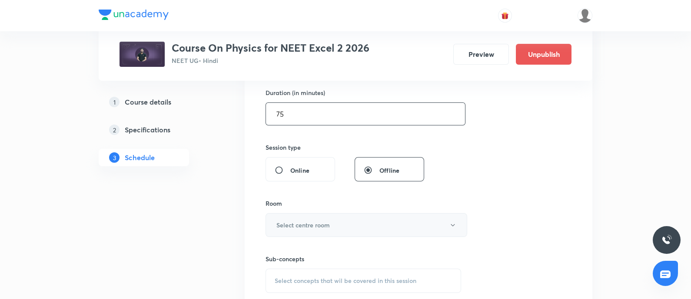
type input "75"
click at [314, 225] on h6 "Select centre room" at bounding box center [302, 225] width 53 height 9
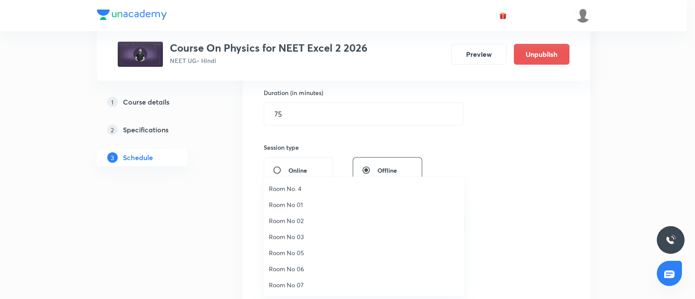
click at [292, 250] on span "Room No 05" at bounding box center [364, 252] width 190 height 9
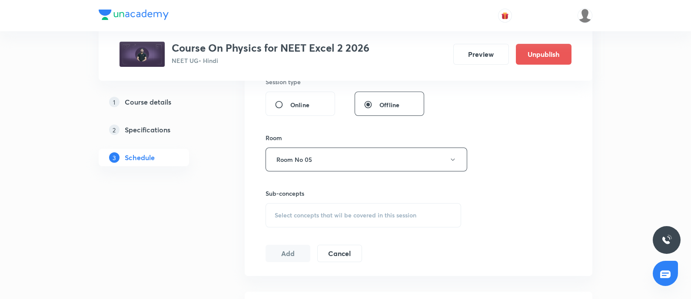
scroll to position [347, 0]
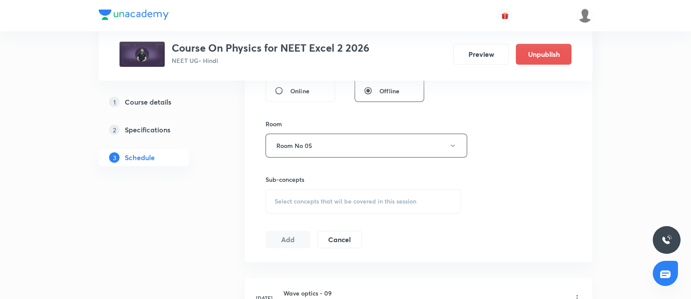
click at [305, 198] on span "Select concepts that wil be covered in this session" at bounding box center [345, 201] width 142 height 7
click at [342, 198] on span "Select concepts that wil be covered in this session" at bounding box center [345, 201] width 142 height 7
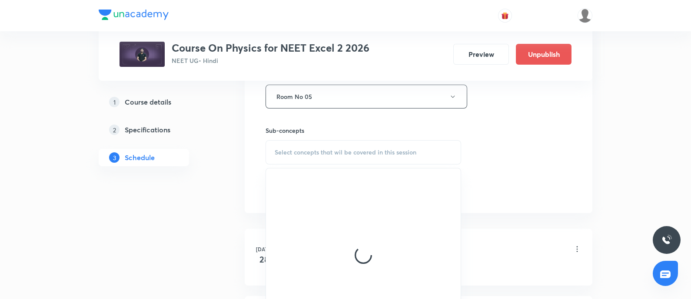
scroll to position [398, 0]
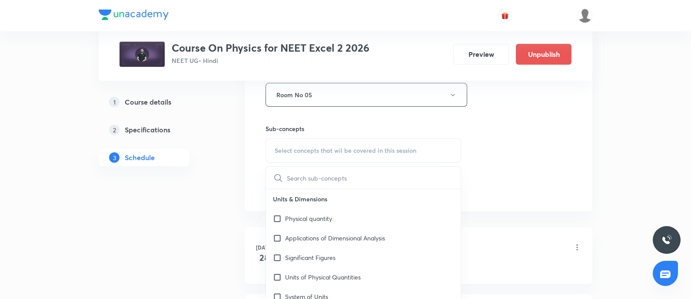
click at [314, 181] on input "text" at bounding box center [374, 178] width 174 height 22
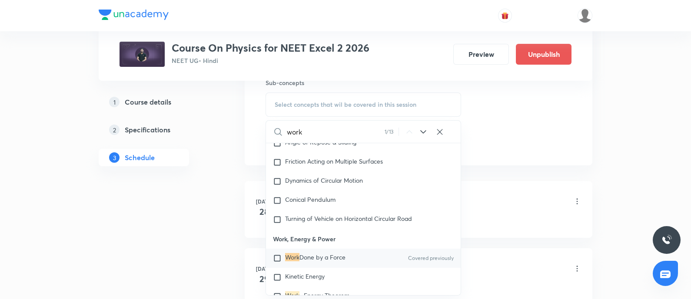
scroll to position [448, 0]
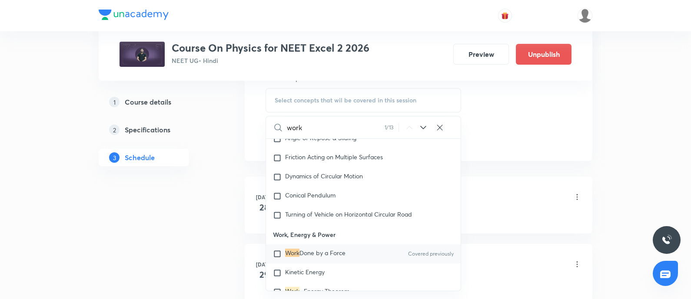
type input "work"
click at [291, 249] on mark "Work" at bounding box center [292, 253] width 14 height 8
checkbox input "true"
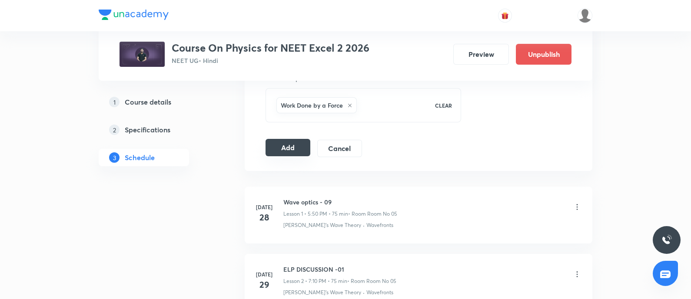
click at [287, 143] on button "Add" at bounding box center [287, 147] width 45 height 17
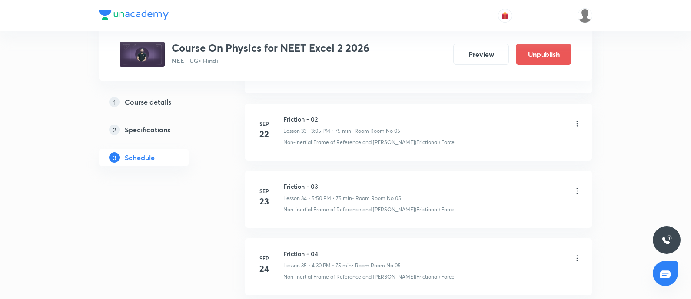
scroll to position [3150, 0]
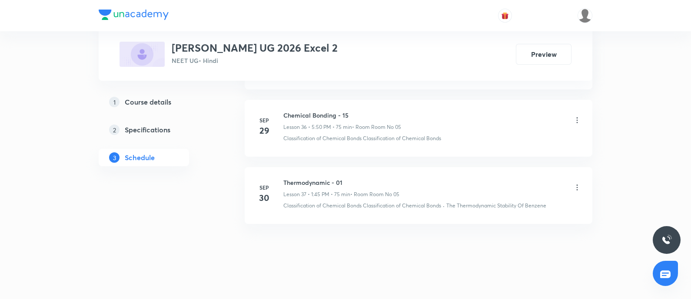
click at [291, 178] on h6 "Thermodynamic - 01" at bounding box center [341, 182] width 116 height 9
copy h6 "Thermodynamic - 01"
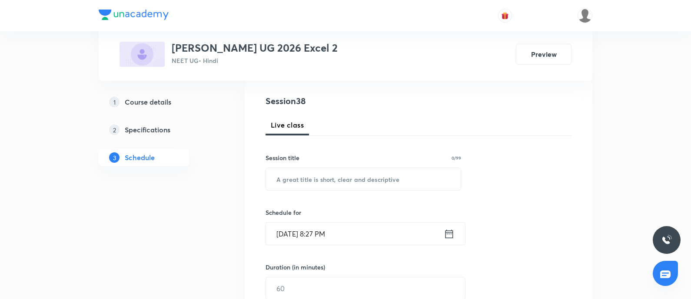
scroll to position [95, 0]
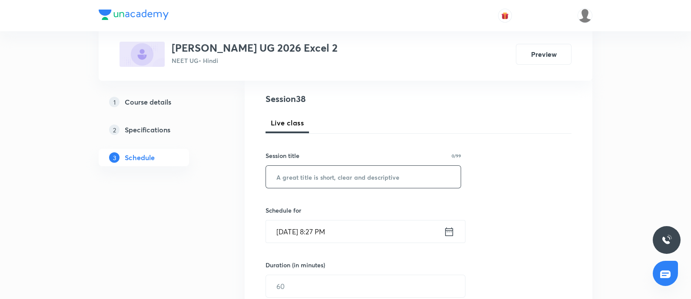
click at [294, 174] on input "text" at bounding box center [363, 177] width 195 height 22
paste input "Thermodynamic - 01"
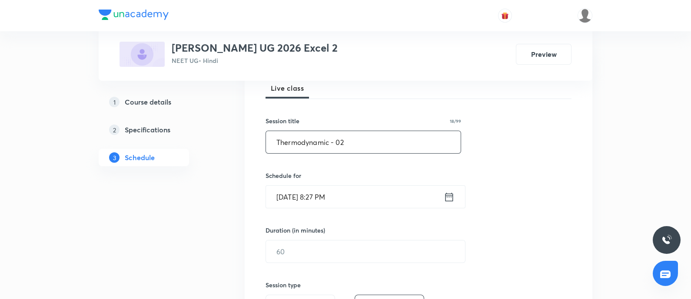
scroll to position [144, 0]
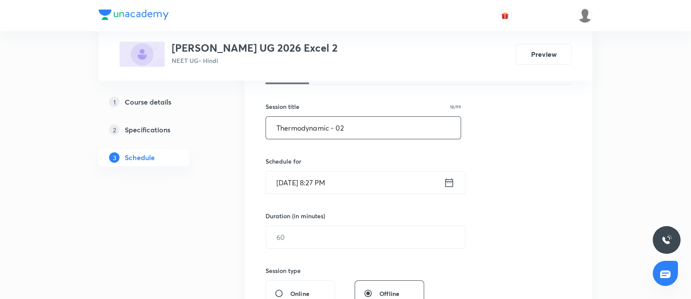
type input "Thermodynamic - 02"
click at [351, 181] on input "[DATE] 8:27 PM" at bounding box center [355, 183] width 178 height 22
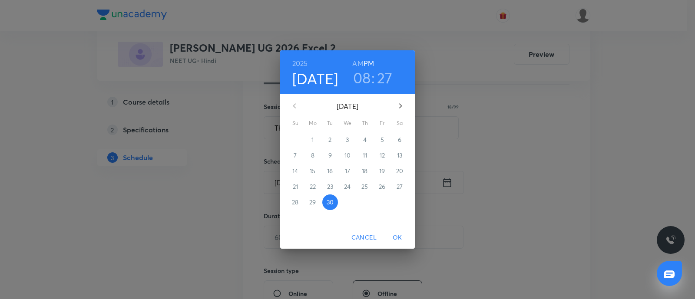
click at [394, 103] on button "button" at bounding box center [400, 106] width 21 height 21
click at [345, 135] on button "1" at bounding box center [348, 140] width 16 height 16
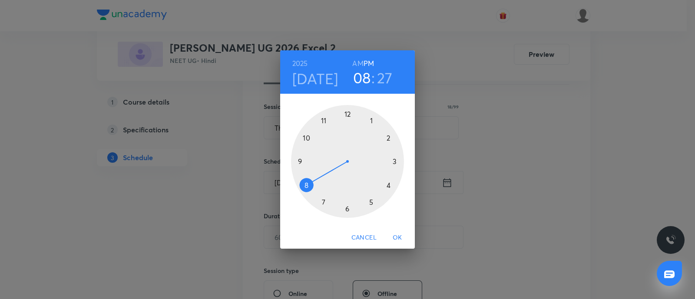
click at [388, 188] on div at bounding box center [347, 161] width 113 height 113
click at [346, 208] on div at bounding box center [347, 161] width 113 height 113
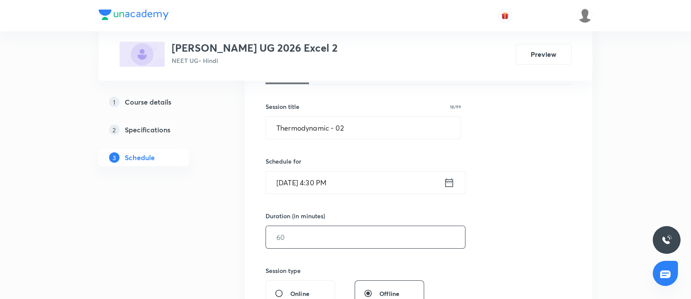
click at [299, 234] on input "text" at bounding box center [365, 237] width 199 height 22
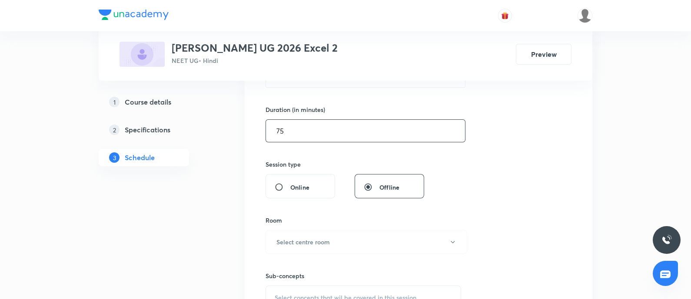
scroll to position [254, 0]
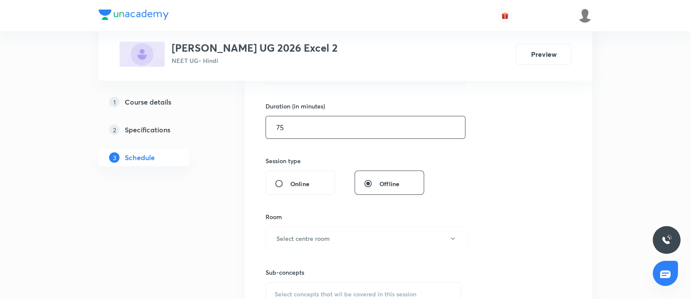
type input "75"
click at [299, 234] on h6 "Select centre room" at bounding box center [302, 238] width 53 height 9
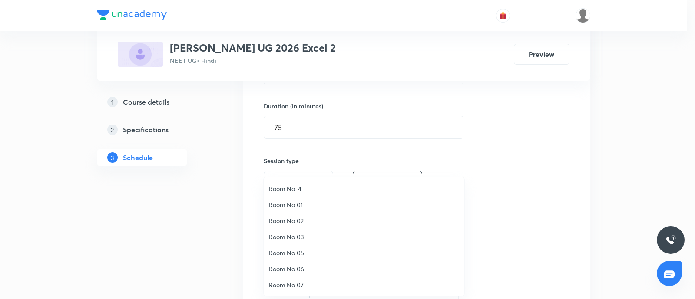
click at [299, 247] on li "Room No 05" at bounding box center [364, 253] width 201 height 16
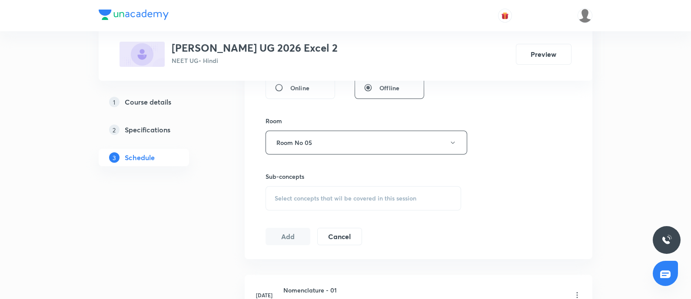
scroll to position [351, 0]
click at [327, 194] on span "Select concepts that wil be covered in this session" at bounding box center [345, 197] width 142 height 7
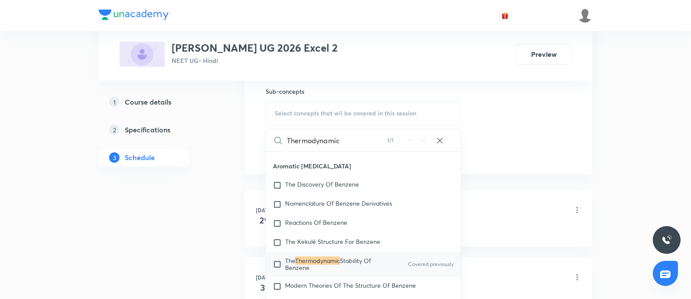
scroll to position [441, 0]
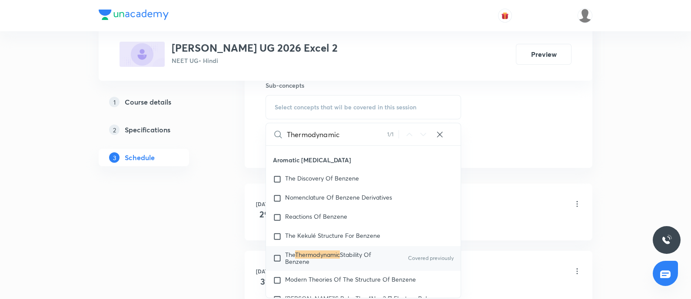
type input "Thermodynamic"
click at [316, 254] on mark "Thermodynamic" at bounding box center [317, 255] width 45 height 8
checkbox input "true"
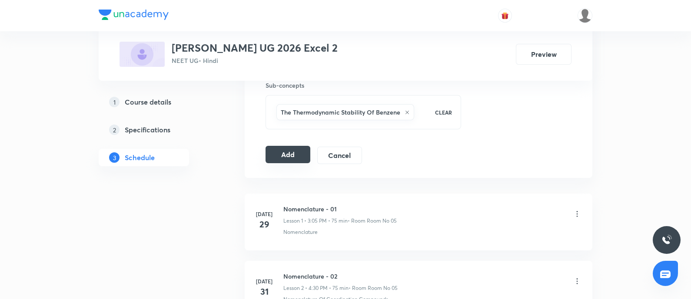
click at [298, 151] on button "Add" at bounding box center [287, 154] width 45 height 17
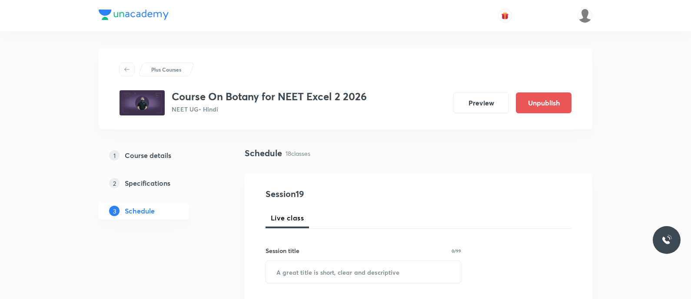
scroll to position [1605, 0]
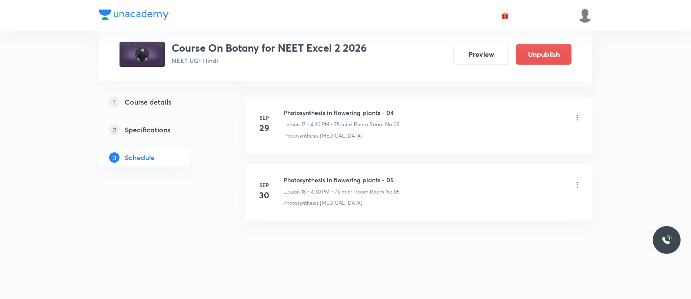
click at [288, 177] on h6 "Photosynthesis in flowering plants - 05" at bounding box center [341, 179] width 116 height 9
copy h6 "Photosynthesis in flowering plants - 05"
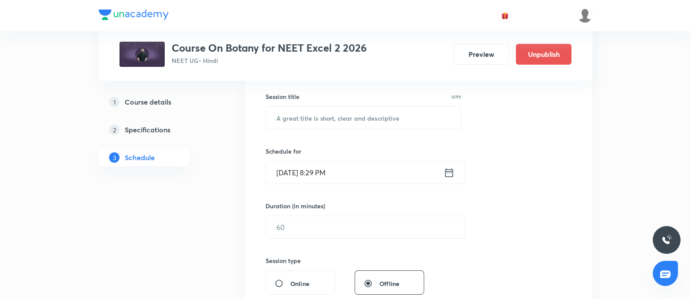
scroll to position [155, 0]
click at [319, 127] on input "text" at bounding box center [363, 117] width 195 height 22
paste input "Photosynthesis in flowering plants - 05"
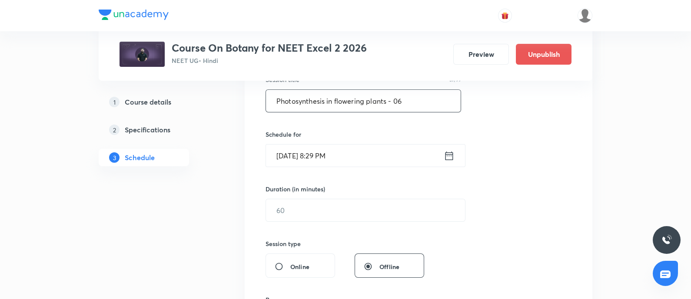
scroll to position [172, 0]
type input "Photosynthesis in flowering plants - 06"
click at [357, 149] on input "Sep 30, 2025, 8:29 PM" at bounding box center [355, 154] width 178 height 22
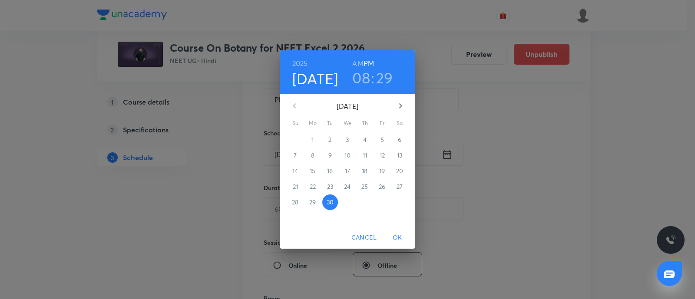
click at [399, 103] on icon "button" at bounding box center [400, 106] width 10 height 10
click at [346, 135] on button "1" at bounding box center [348, 140] width 16 height 16
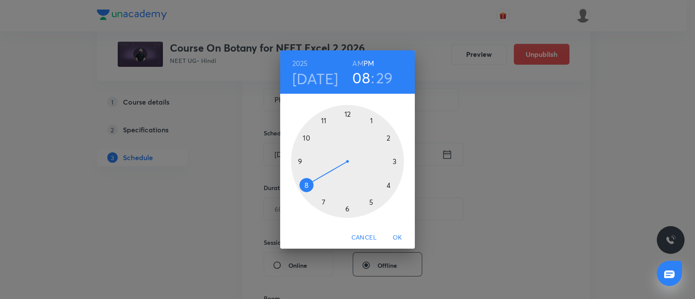
click at [370, 198] on div at bounding box center [347, 161] width 113 height 113
click at [306, 136] on div at bounding box center [347, 161] width 113 height 113
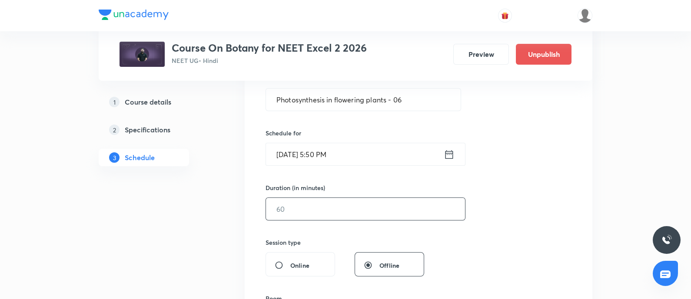
click at [308, 203] on input "text" at bounding box center [365, 209] width 199 height 22
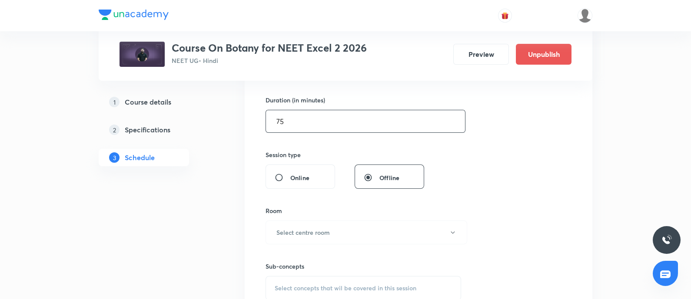
scroll to position [268, 0]
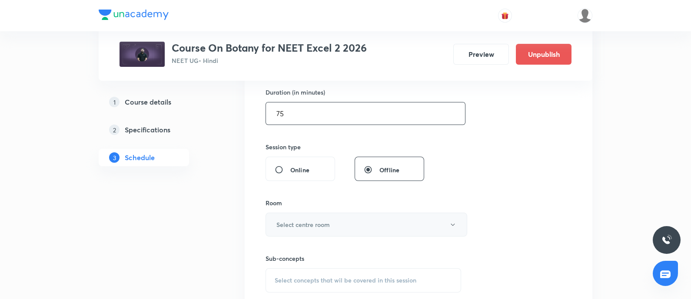
type input "75"
click at [308, 226] on h6 "Select centre room" at bounding box center [302, 224] width 53 height 9
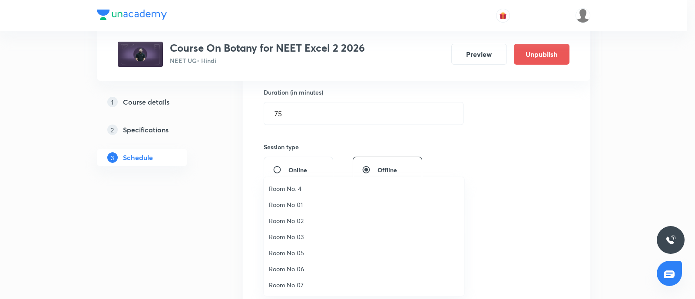
click at [289, 251] on span "Room No 05" at bounding box center [364, 252] width 190 height 9
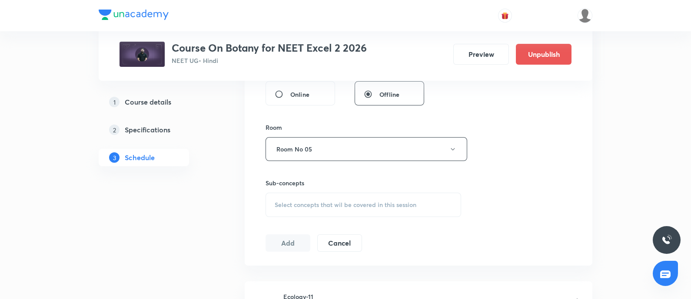
scroll to position [344, 0]
click at [313, 201] on span "Select concepts that wil be covered in this session" at bounding box center [345, 204] width 142 height 7
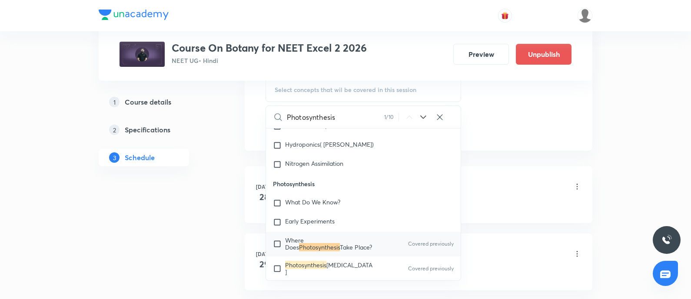
scroll to position [494, 0]
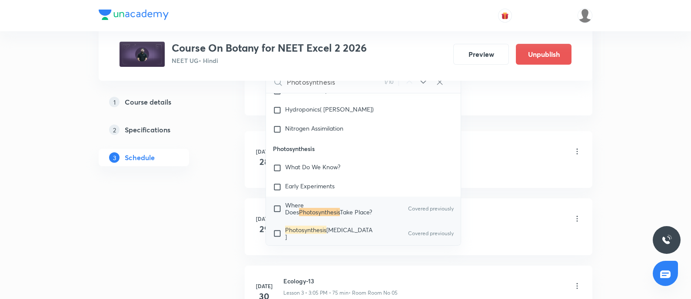
type input "Photosynthesis"
click at [311, 230] on mark "Photosynthesis" at bounding box center [305, 230] width 41 height 8
checkbox input "true"
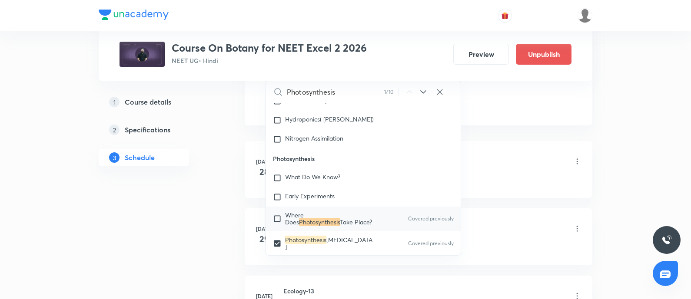
click at [491, 182] on li "Jul 28 Ecology-11 Lesson 1 • 4:30 PM • 75 min • Room Room No 05 Ecology" at bounding box center [418, 169] width 347 height 57
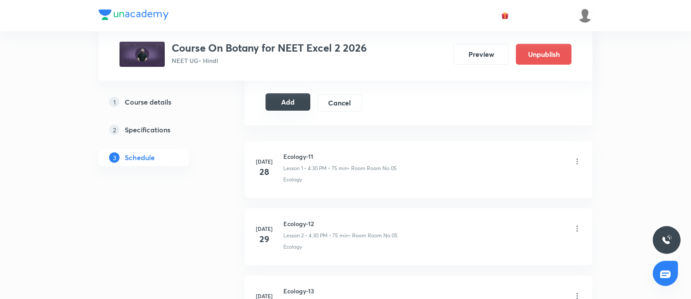
click at [284, 96] on button "Add" at bounding box center [287, 101] width 45 height 17
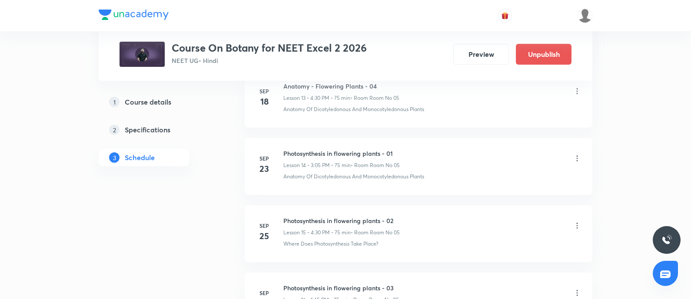
scroll to position [1614, 0]
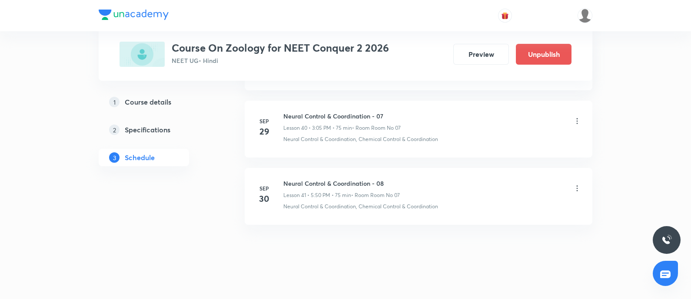
click at [284, 179] on h6 "Neural Control & Coordination - 08" at bounding box center [341, 183] width 116 height 9
copy h6 "Neural Control & Coordination - 08"
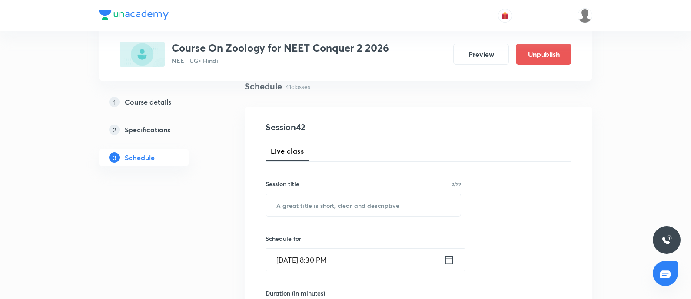
scroll to position [67, 0]
click at [298, 198] on input "text" at bounding box center [363, 205] width 195 height 22
paste input "Neural Control & Coordination - 08"
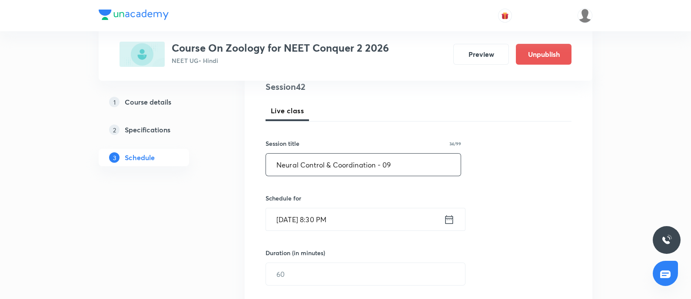
scroll to position [108, 0]
type input "Neural Control & Coordination - 09"
click at [363, 219] on input "[DATE] 8:30 PM" at bounding box center [355, 219] width 178 height 22
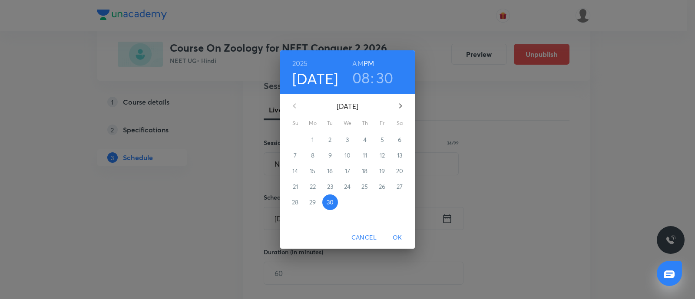
click at [394, 105] on button "button" at bounding box center [400, 106] width 21 height 21
click at [346, 141] on p "1" at bounding box center [347, 140] width 2 height 9
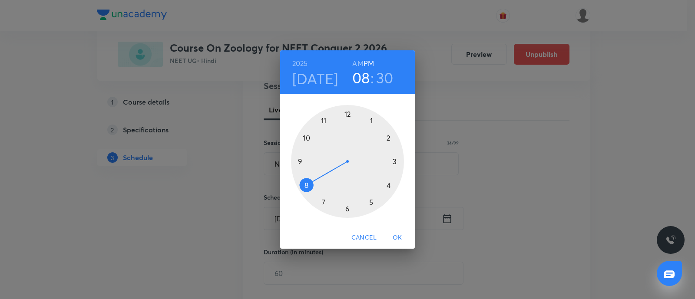
click at [370, 120] on div at bounding box center [347, 161] width 113 height 113
click at [300, 161] on div at bounding box center [347, 161] width 113 height 113
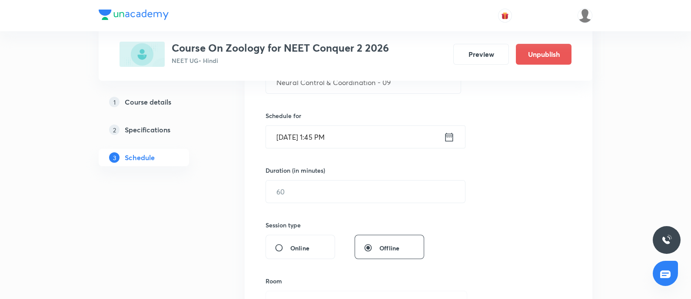
scroll to position [194, 0]
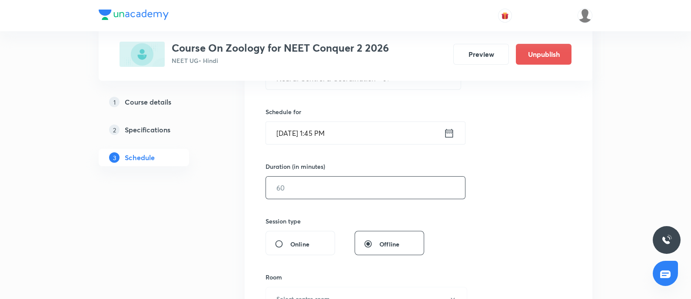
click at [315, 187] on input "text" at bounding box center [365, 188] width 199 height 22
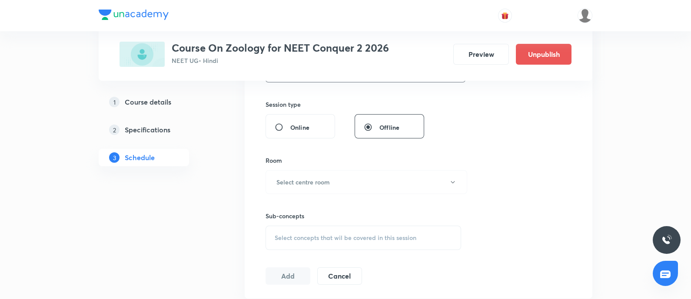
scroll to position [312, 0]
type input "75"
click at [315, 187] on button "Select centre room" at bounding box center [366, 181] width 202 height 24
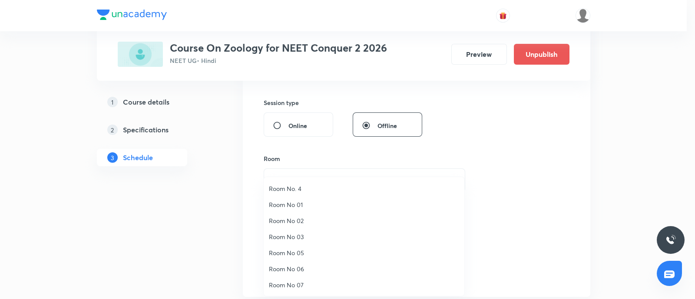
click at [286, 286] on span "Room No 07" at bounding box center [364, 285] width 190 height 9
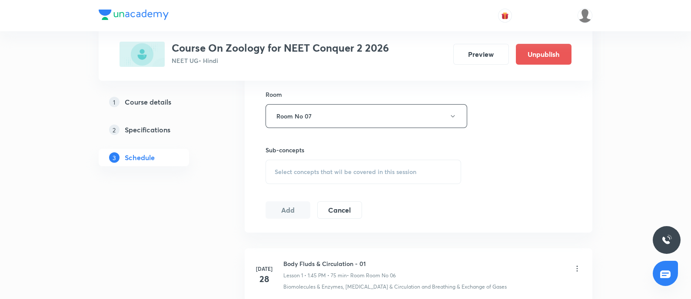
scroll to position [379, 0]
click at [307, 172] on span "Select concepts that wil be covered in this session" at bounding box center [345, 169] width 142 height 7
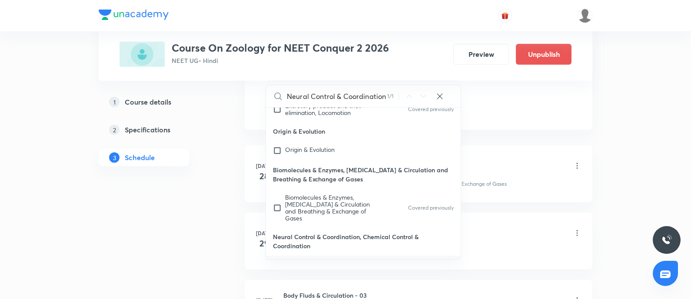
scroll to position [481, 0]
type input "Neural Control & Coordination"
click at [314, 259] on mark "Neural Control & Coordination" at bounding box center [327, 263] width 84 height 8
checkbox input "true"
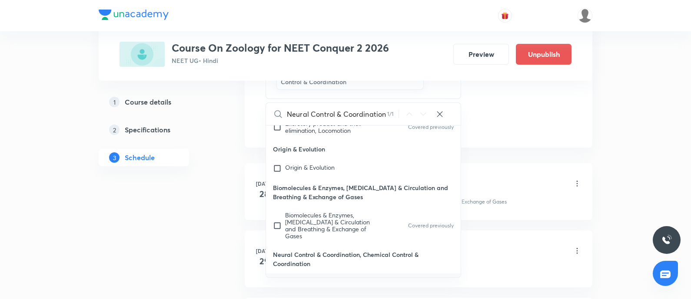
scroll to position [39973, 0]
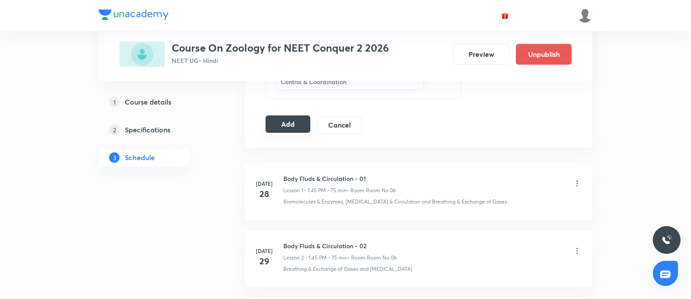
click at [298, 127] on button "Add" at bounding box center [287, 124] width 45 height 17
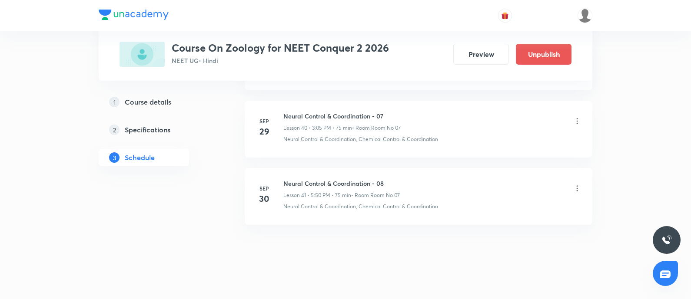
scroll to position [2751, 0]
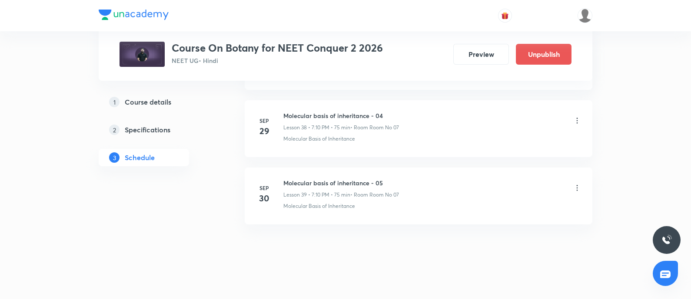
click at [286, 179] on h6 "Molecular basis of inheritance - 05" at bounding box center [341, 183] width 116 height 9
copy h6 "Molecular basis of inheritance - 05"
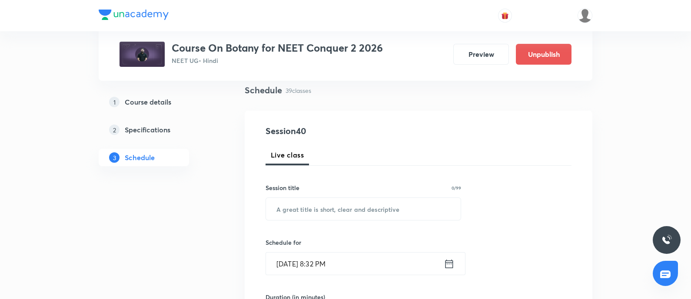
scroll to position [65, 0]
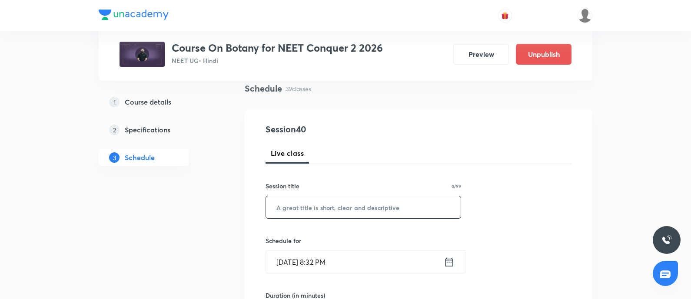
click at [290, 207] on input "text" at bounding box center [363, 207] width 195 height 22
paste input "Molecular basis of inheritance - 05"
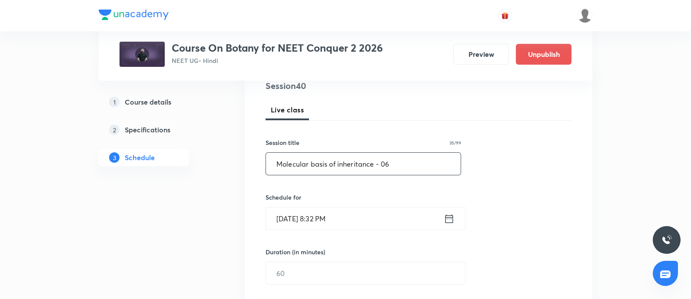
scroll to position [110, 0]
type input "Molecular basis of inheritance - 06"
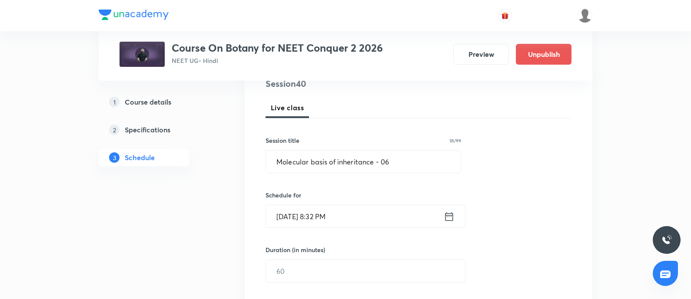
click at [366, 214] on input "[DATE] 8:32 PM" at bounding box center [355, 216] width 178 height 22
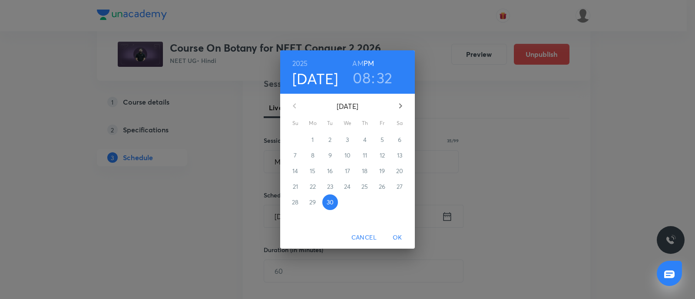
click at [400, 103] on icon "button" at bounding box center [400, 106] width 10 height 10
click at [347, 143] on p "1" at bounding box center [347, 140] width 2 height 9
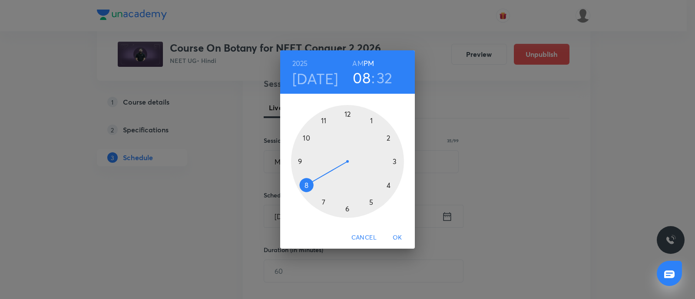
click at [395, 162] on div at bounding box center [347, 161] width 113 height 113
click at [372, 121] on div at bounding box center [347, 161] width 113 height 113
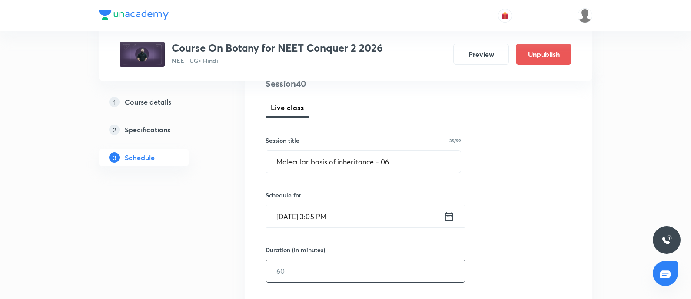
click at [301, 268] on input "text" at bounding box center [365, 271] width 199 height 22
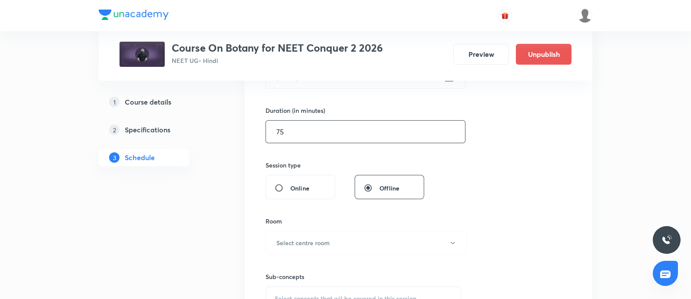
scroll to position [254, 0]
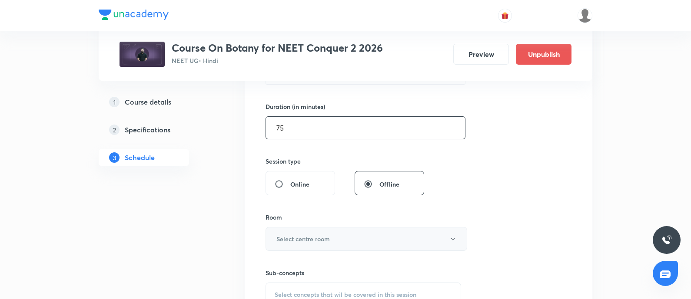
type input "75"
click at [309, 242] on h6 "Select centre room" at bounding box center [302, 239] width 53 height 9
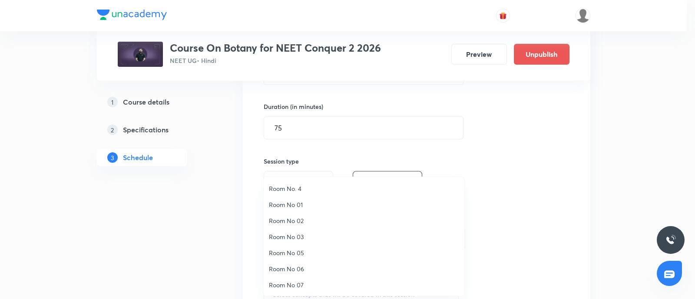
click at [283, 284] on span "Room No 07" at bounding box center [364, 285] width 190 height 9
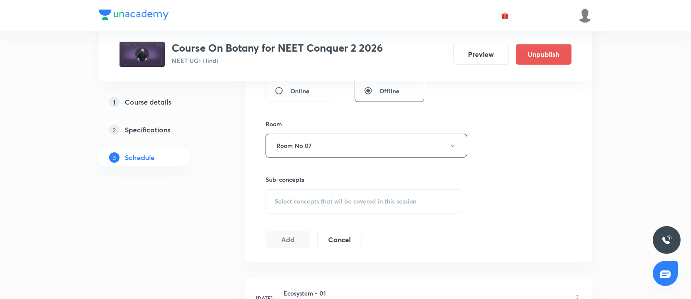
scroll to position [349, 0]
click at [306, 196] on span "Select concepts that wil be covered in this session" at bounding box center [345, 199] width 142 height 7
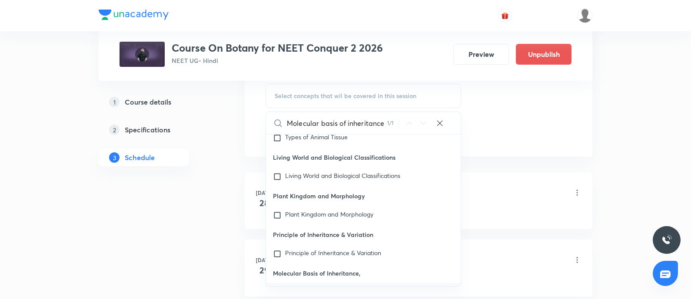
scroll to position [453, 0]
type input "Molecular basis of inheritance"
click at [285, 287] on mark "Molecular Basis of Inheritance" at bounding box center [326, 291] width 83 height 8
checkbox input "true"
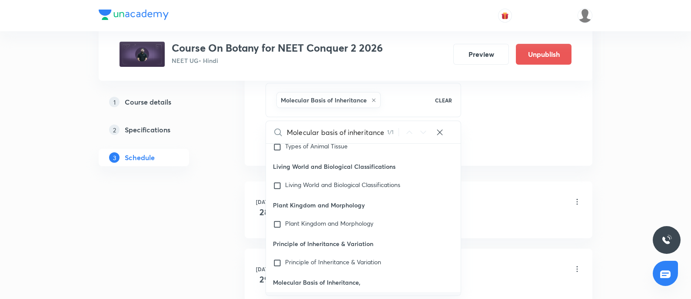
click at [502, 202] on div "Ecosystem - 01 Lesson 1 • 3:05 PM • 75 min • Room Room No 06" at bounding box center [432, 202] width 298 height 20
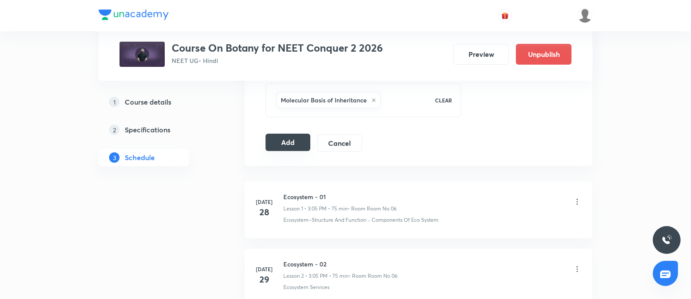
click at [277, 138] on button "Add" at bounding box center [287, 142] width 45 height 17
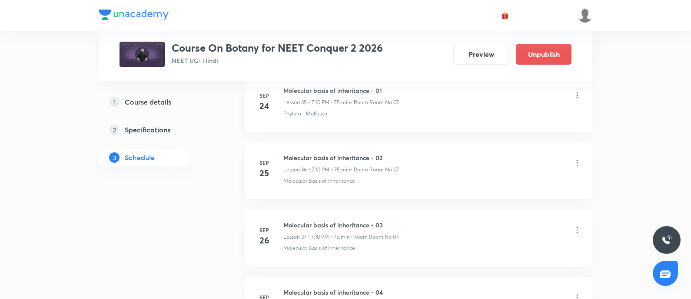
scroll to position [3025, 0]
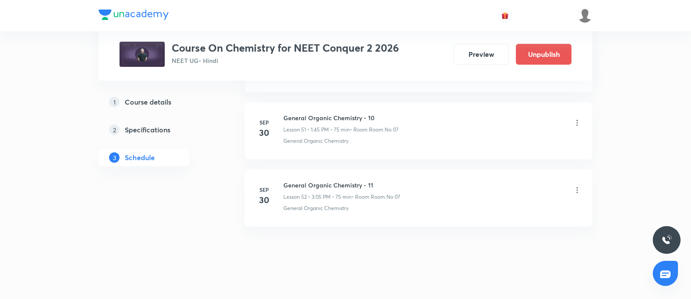
click at [285, 181] on h6 "General Organic Chemistry - 11" at bounding box center [341, 185] width 117 height 9
copy h6 "General Organic Chemistry - 11"
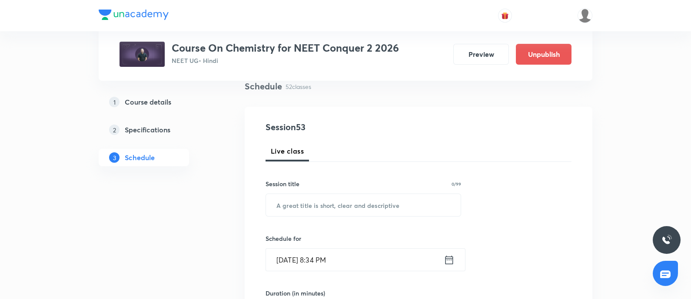
scroll to position [70, 0]
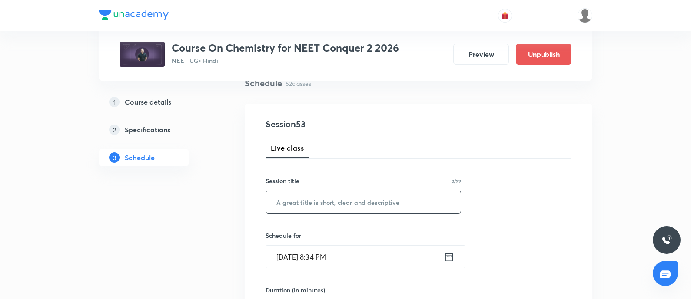
click at [301, 207] on input "text" at bounding box center [363, 202] width 195 height 22
paste input "General Organic Chemistry - 11"
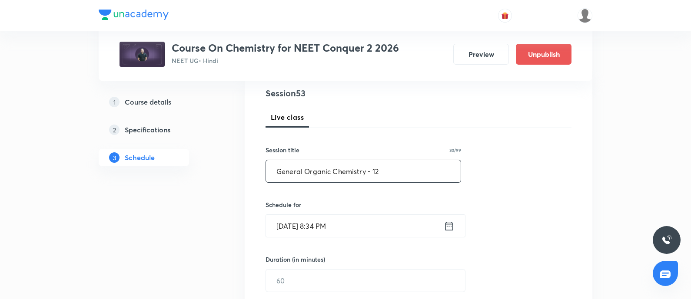
scroll to position [102, 0]
type input "General Organic Chemistry - 12"
click at [364, 232] on input "[DATE] 8:34 PM" at bounding box center [355, 225] width 178 height 22
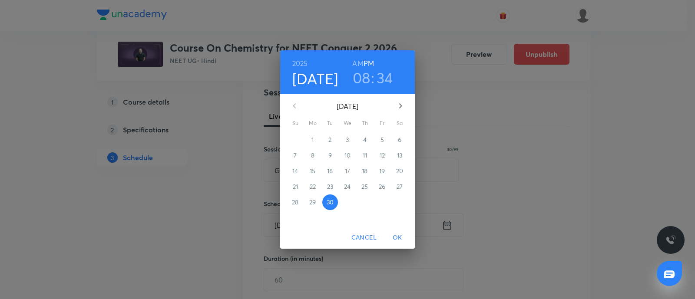
click at [397, 102] on icon "button" at bounding box center [400, 106] width 10 height 10
click at [351, 138] on span "1" at bounding box center [348, 140] width 16 height 9
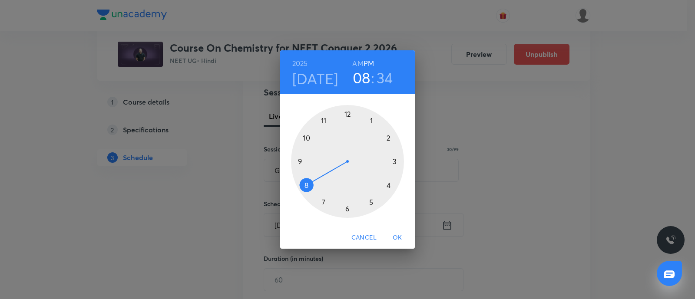
click at [390, 186] on div at bounding box center [347, 161] width 113 height 113
click at [348, 208] on div at bounding box center [347, 161] width 113 height 113
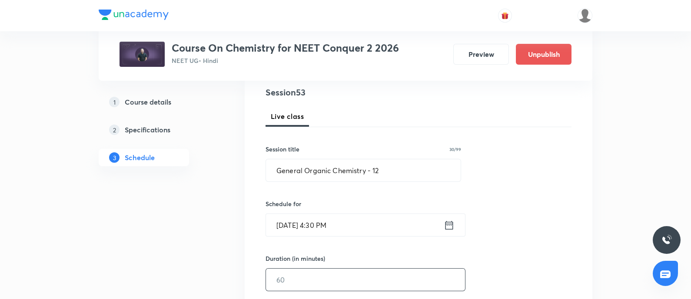
click at [306, 279] on input "text" at bounding box center [365, 280] width 199 height 22
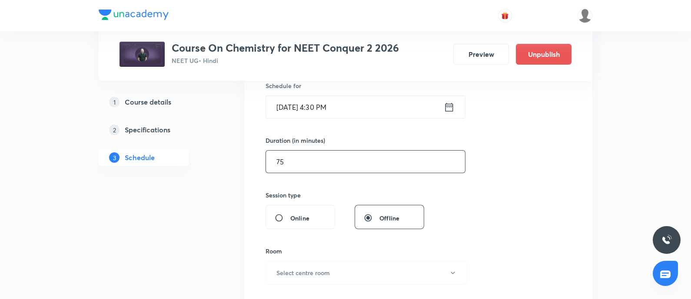
scroll to position [223, 0]
type input "75"
click at [306, 279] on button "Select centre room" at bounding box center [366, 270] width 202 height 24
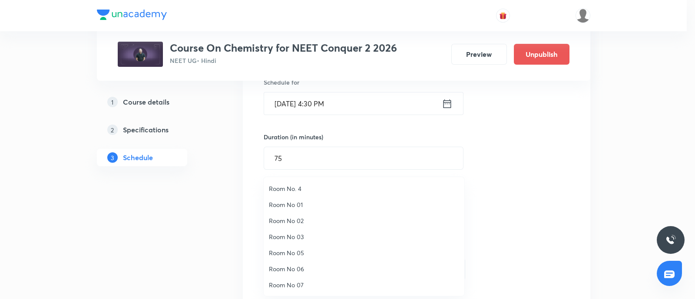
click at [294, 284] on span "Room No 07" at bounding box center [364, 285] width 190 height 9
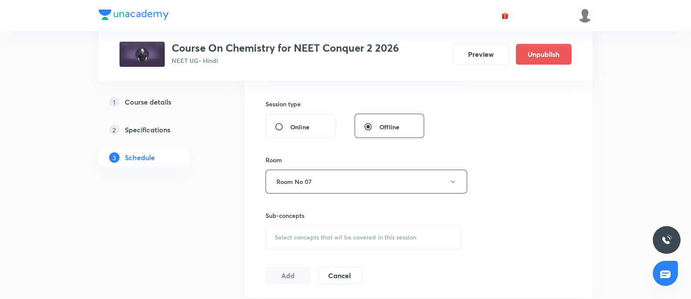
scroll to position [332, 0]
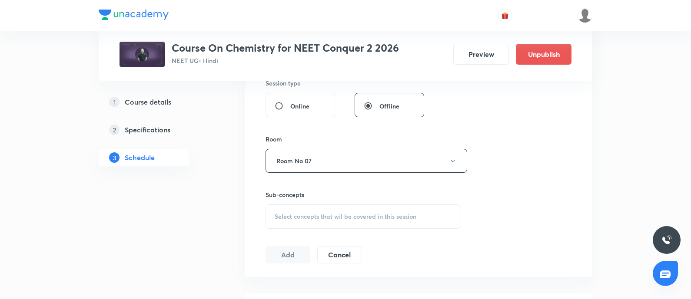
click at [308, 216] on span "Select concepts that wil be covered in this session" at bounding box center [345, 216] width 142 height 7
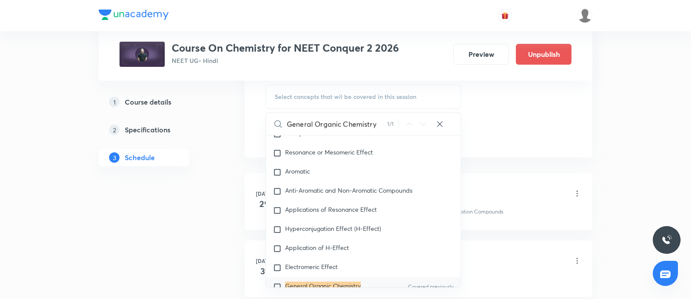
scroll to position [13596, 0]
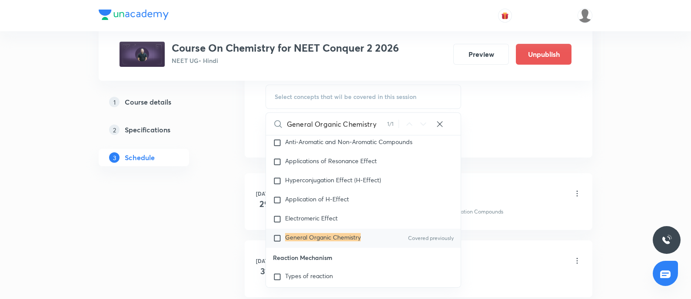
type input "General Organic Chemistry"
click at [305, 241] on mark "General Organic Chemistry" at bounding box center [323, 237] width 76 height 8
checkbox input "true"
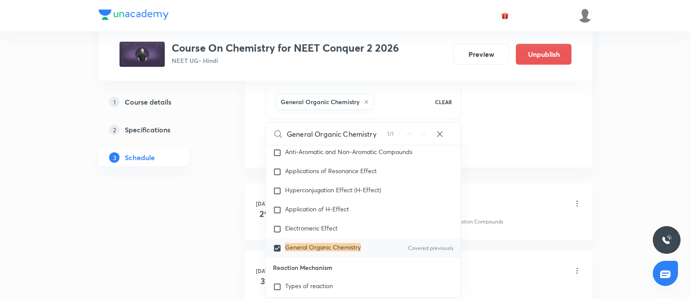
click at [505, 198] on div "Co-ordination Compounds - 01 Lesson 1 • 4:30 PM • 75 min • Room Room No 06" at bounding box center [432, 204] width 298 height 20
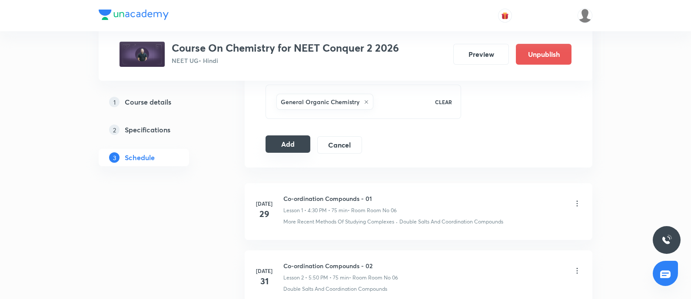
click at [286, 146] on button "Add" at bounding box center [287, 144] width 45 height 17
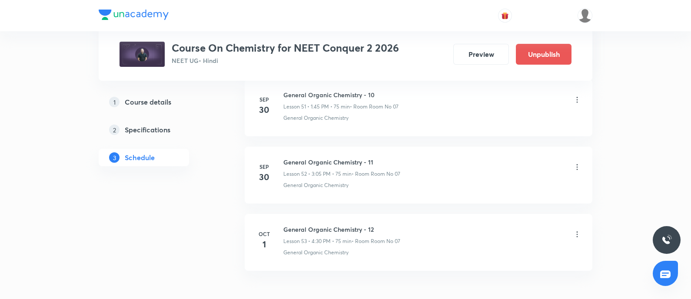
scroll to position [3956, 0]
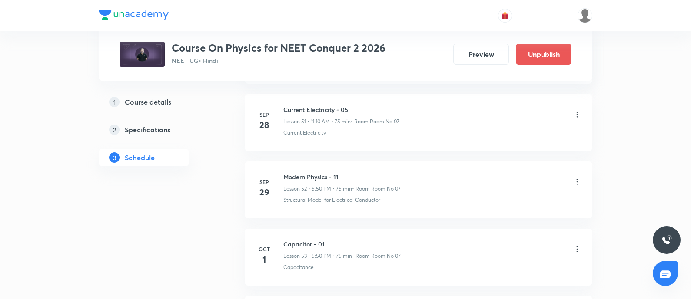
scroll to position [4023, 0]
